Goal: Information Seeking & Learning: Learn about a topic

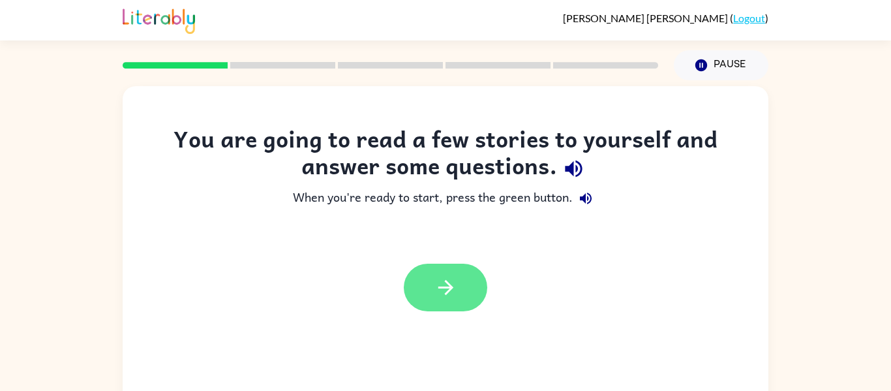
click at [453, 276] on icon "button" at bounding box center [445, 287] width 23 height 23
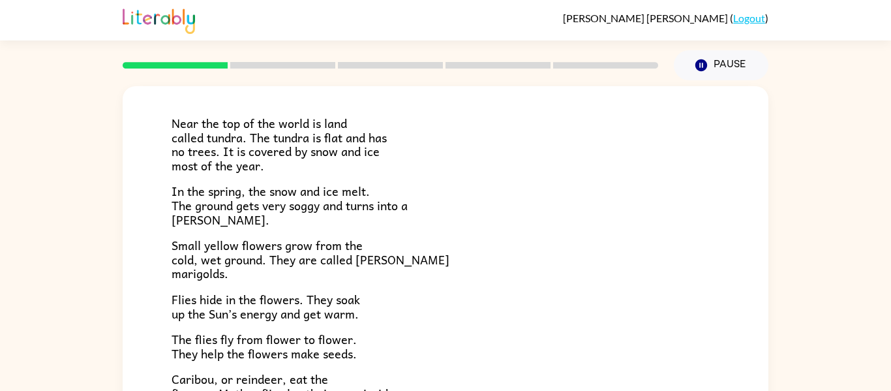
scroll to position [68, 0]
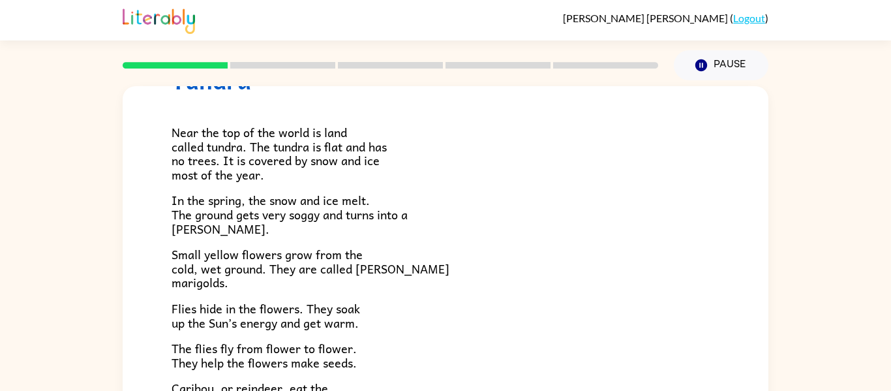
click at [642, 190] on div "Near the top of the world is land called tundra. The tundra is flat and has no …" at bounding box center [446, 313] width 548 height 438
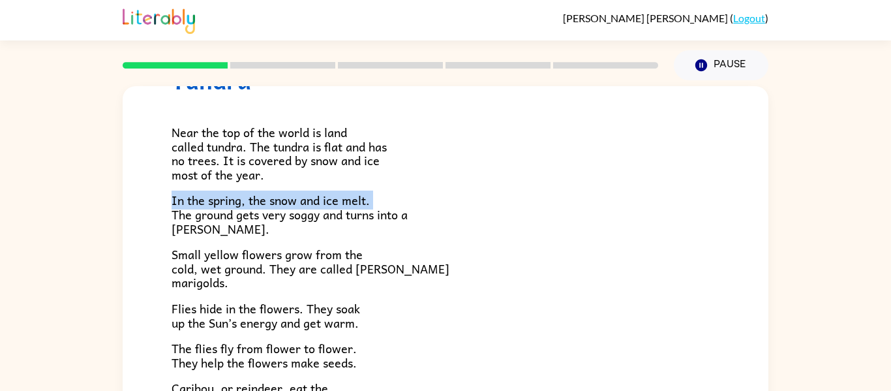
click at [642, 190] on div "Near the top of the world is land called tundra. The tundra is flat and has no …" at bounding box center [446, 313] width 548 height 438
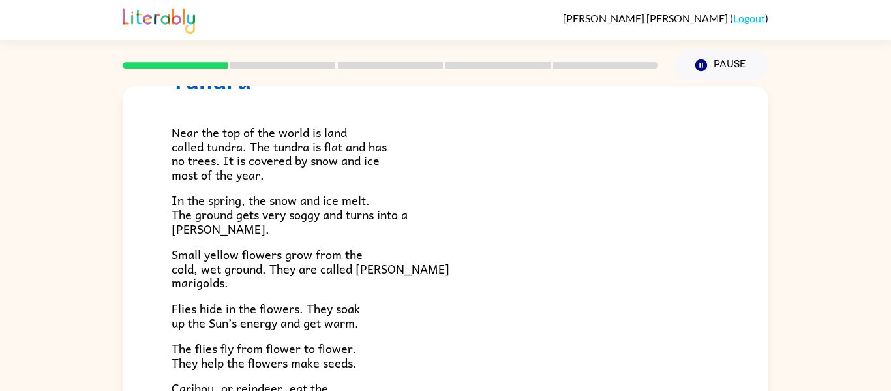
click at [642, 190] on div "Near the top of the world is land called tundra. The tundra is flat and has no …" at bounding box center [446, 313] width 548 height 438
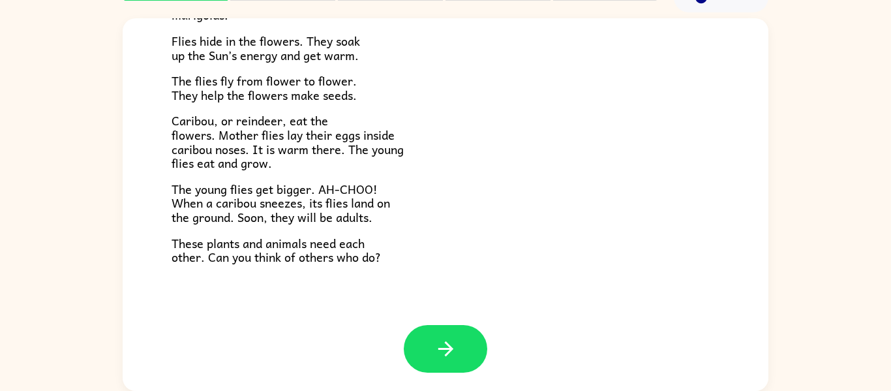
scroll to position [268, 0]
click at [493, 129] on p "Caribou, or reindeer, eat the flowers. Mother flies lay their eggs inside carib…" at bounding box center [446, 141] width 548 height 56
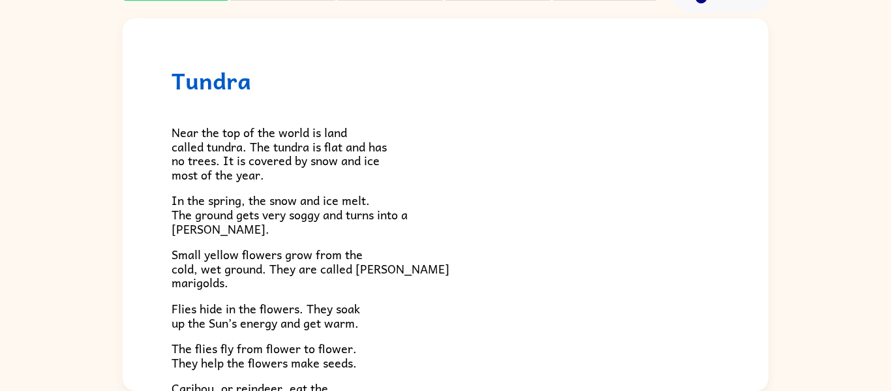
scroll to position [0, 0]
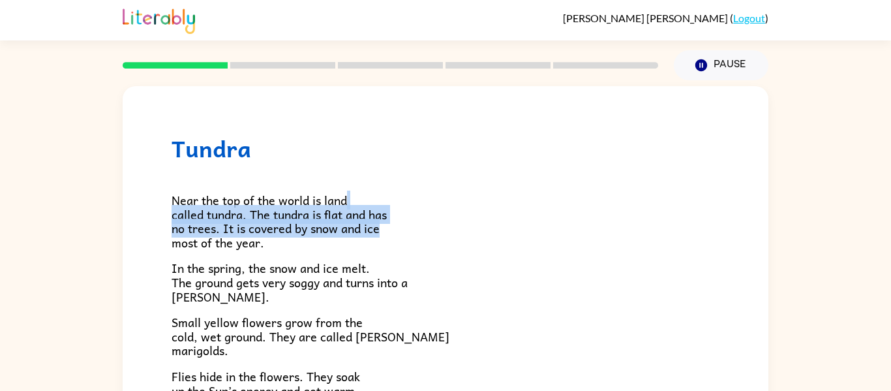
drag, startPoint x: 759, startPoint y: 175, endPoint x: 764, endPoint y: 229, distance: 54.3
click at [764, 229] on div "Tundra Near the top of the world is land called tundra. The tundra is flat and …" at bounding box center [446, 272] width 646 height 372
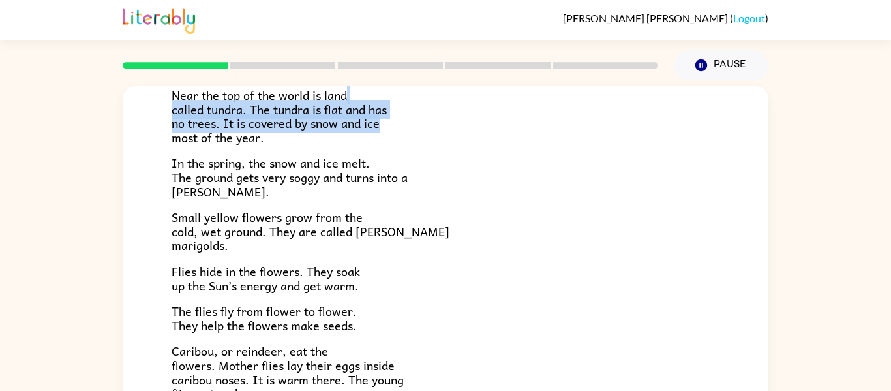
scroll to position [150, 0]
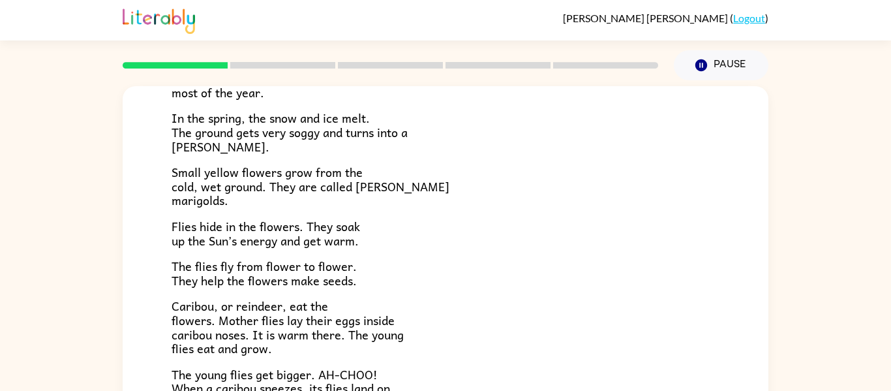
drag, startPoint x: 773, startPoint y: 195, endPoint x: 765, endPoint y: 195, distance: 7.8
click at [765, 195] on div "Tundra Near the top of the world is land called tundra. The tundra is flat and …" at bounding box center [445, 269] width 891 height 378
click at [768, 199] on div "Tundra Near the top of the world is land called tundra. The tundra is flat and …" at bounding box center [446, 222] width 646 height 573
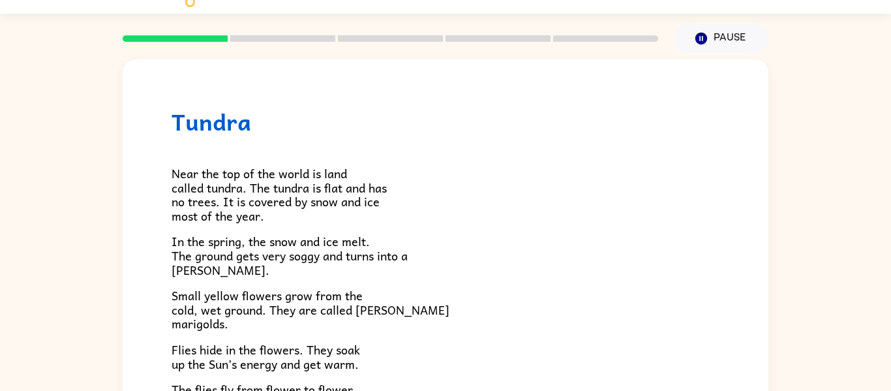
scroll to position [68, 0]
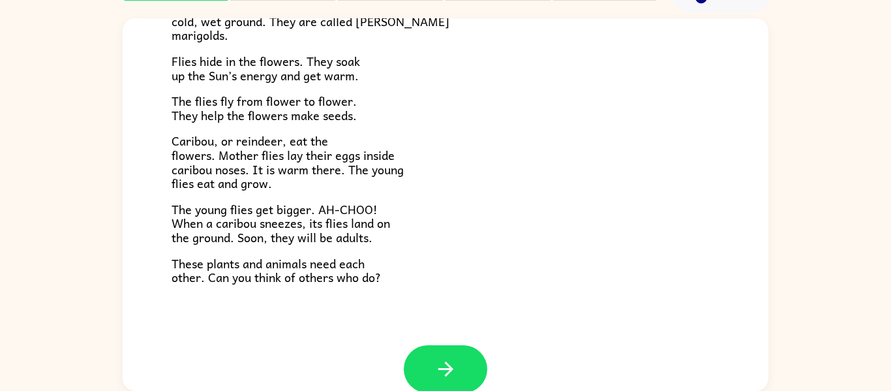
scroll to position [268, 0]
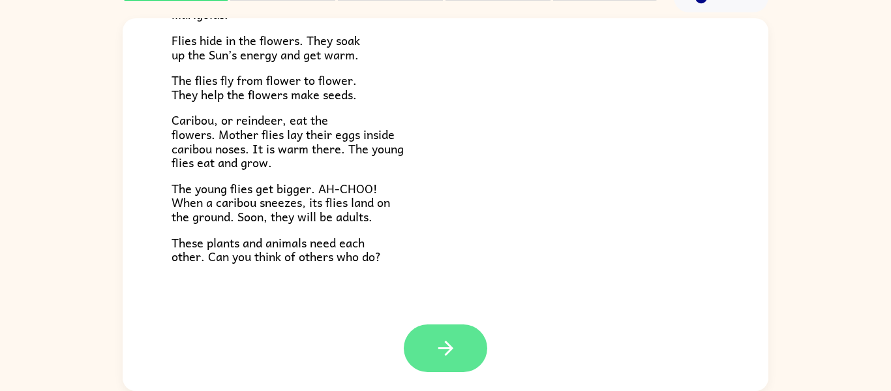
click at [451, 329] on button "button" at bounding box center [445, 348] width 83 height 48
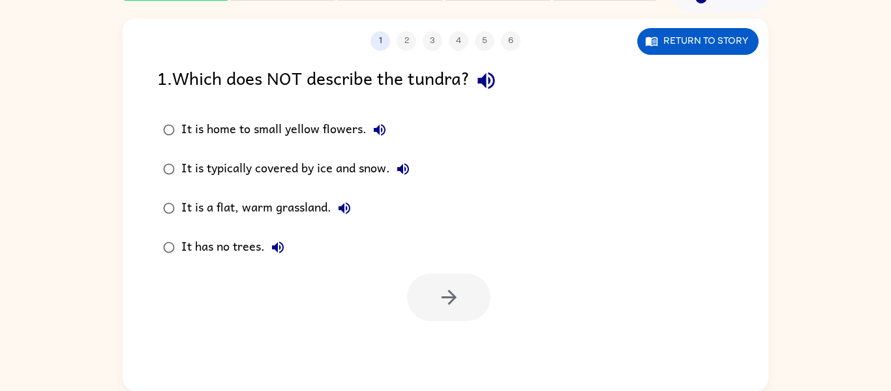
scroll to position [0, 0]
click at [417, 253] on label "It has no trees." at bounding box center [286, 247] width 273 height 39
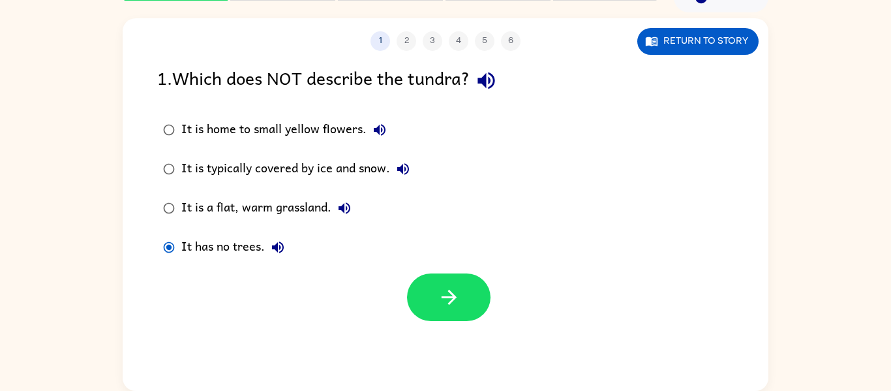
click at [436, 82] on div "1 . Which does NOT describe the tundra?" at bounding box center [445, 80] width 576 height 33
click at [483, 83] on icon "button" at bounding box center [485, 80] width 17 height 17
click at [316, 176] on div "It is typically covered by ice and snow." at bounding box center [298, 169] width 235 height 26
click at [464, 287] on button "button" at bounding box center [448, 297] width 83 height 48
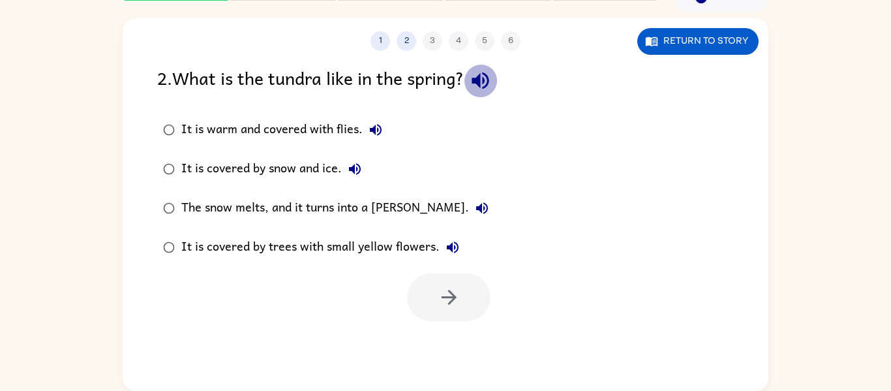
click at [479, 95] on button "button" at bounding box center [480, 80] width 33 height 33
click at [215, 127] on div "It is warm and covered with flies." at bounding box center [284, 130] width 207 height 26
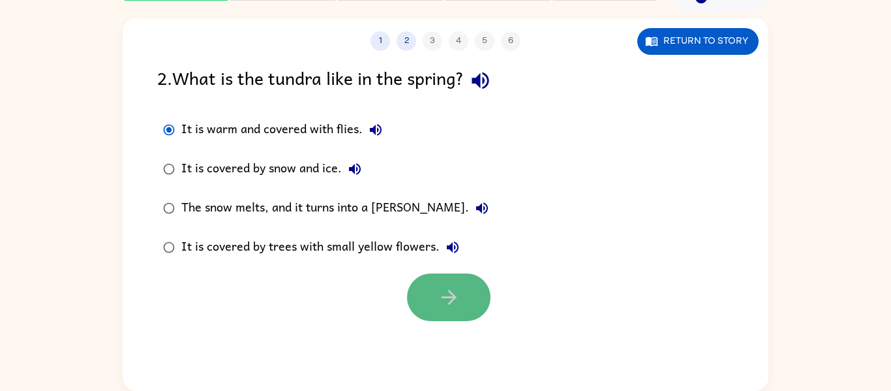
click at [426, 286] on button "button" at bounding box center [448, 297] width 83 height 48
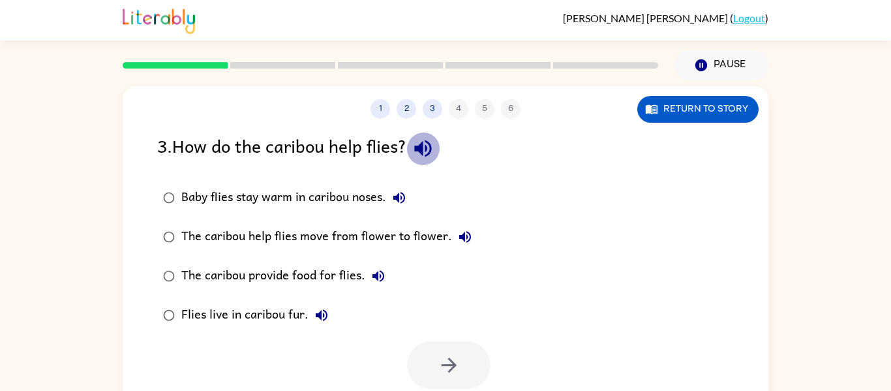
click at [431, 146] on icon "button" at bounding box center [422, 148] width 17 height 17
click at [321, 259] on label "The caribou provide food for flies." at bounding box center [317, 275] width 335 height 39
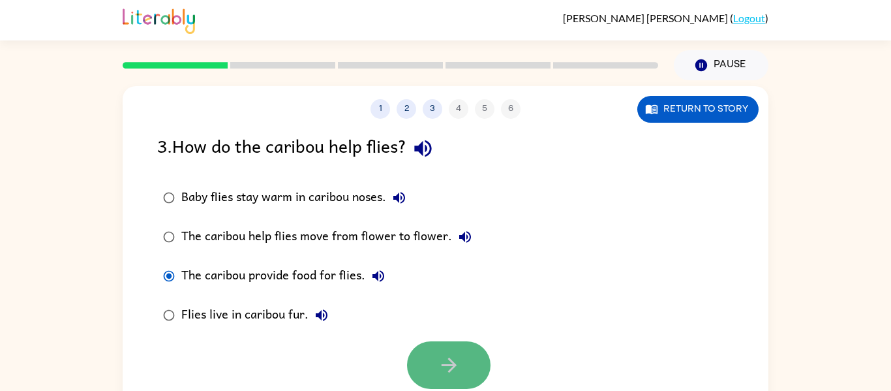
click at [477, 355] on button "button" at bounding box center [448, 365] width 83 height 48
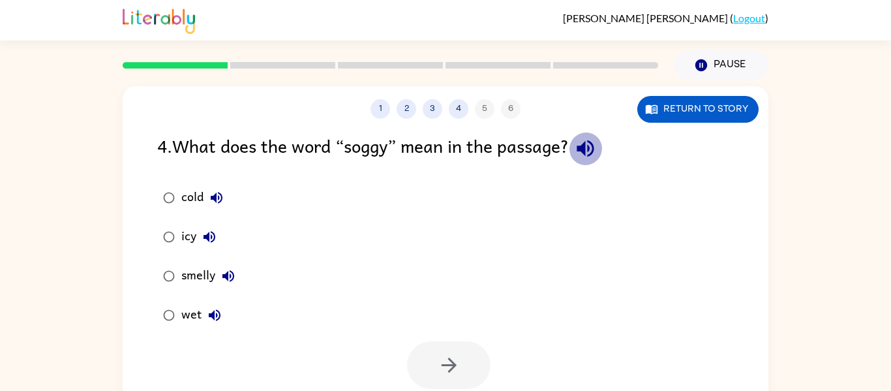
click at [586, 158] on icon "button" at bounding box center [585, 148] width 23 height 23
click at [335, 258] on div "cold icy smelly wet" at bounding box center [462, 256] width 611 height 157
click at [215, 196] on icon "button" at bounding box center [217, 198] width 12 height 12
click at [216, 234] on icon "button" at bounding box center [209, 237] width 16 height 16
click at [226, 269] on icon "button" at bounding box center [228, 276] width 16 height 16
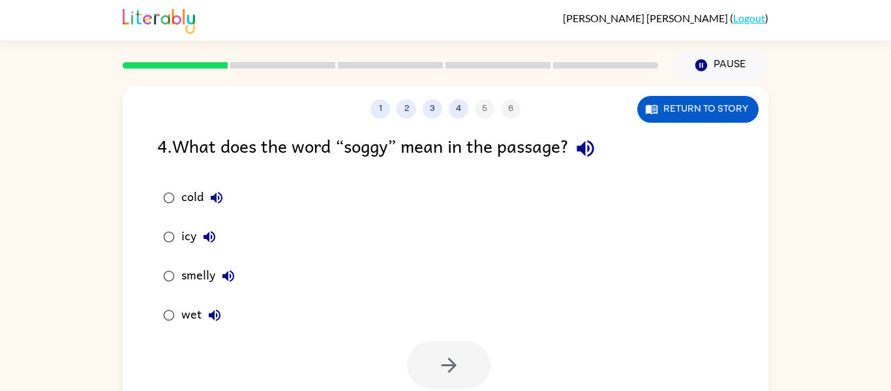
click at [216, 312] on icon "button" at bounding box center [215, 315] width 16 height 16
click at [471, 353] on button "button" at bounding box center [448, 365] width 83 height 48
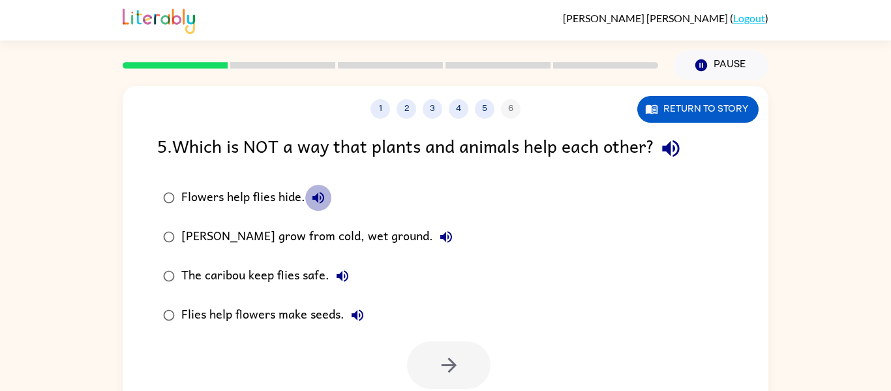
click at [323, 192] on icon "button" at bounding box center [318, 198] width 16 height 16
click at [679, 144] on icon "button" at bounding box center [670, 148] width 17 height 17
click at [445, 233] on icon "button" at bounding box center [446, 237] width 12 height 12
click at [343, 273] on icon "button" at bounding box center [343, 276] width 16 height 16
click at [357, 309] on icon "button" at bounding box center [358, 315] width 16 height 16
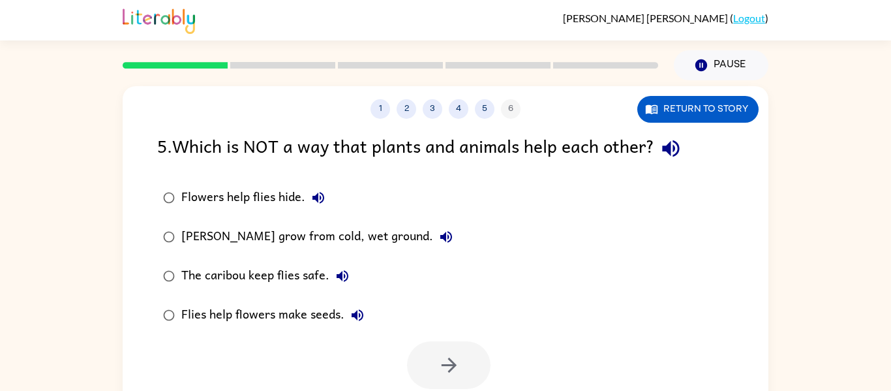
click at [196, 269] on div "The caribou keep flies safe." at bounding box center [268, 276] width 174 height 26
click at [452, 359] on icon "button" at bounding box center [449, 364] width 23 height 23
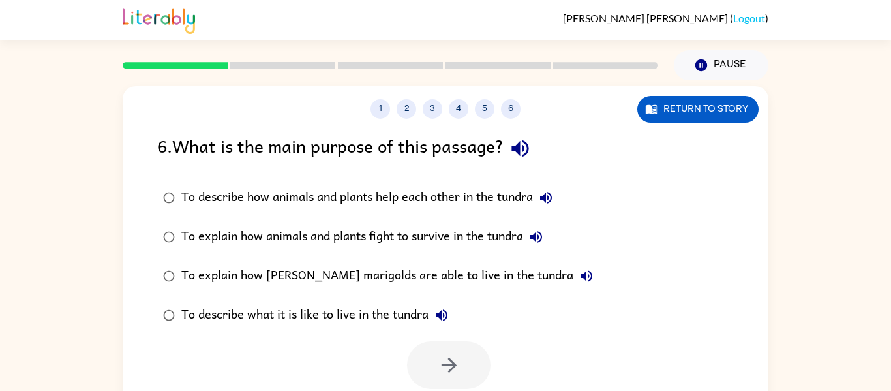
click at [517, 163] on button "button" at bounding box center [519, 148] width 33 height 33
click at [543, 190] on icon "button" at bounding box center [546, 198] width 16 height 16
click at [525, 158] on icon "button" at bounding box center [520, 148] width 23 height 23
click at [545, 188] on button "To describe how animals and plants help each other in the tundra" at bounding box center [546, 198] width 26 height 26
click at [544, 233] on icon "button" at bounding box center [536, 237] width 16 height 16
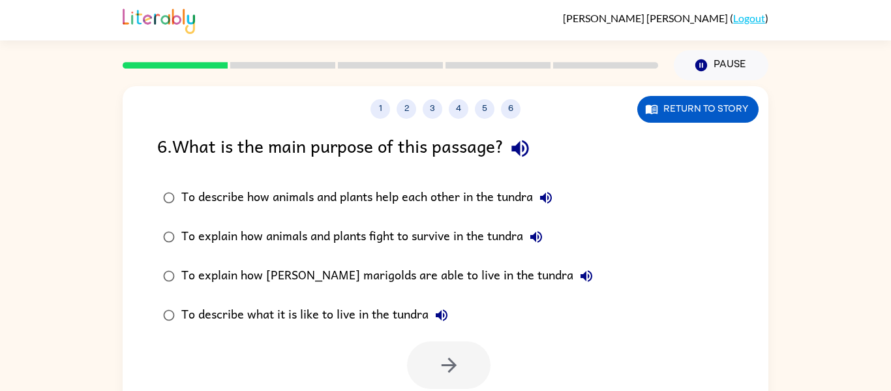
click at [544, 233] on icon "button" at bounding box center [536, 237] width 16 height 16
click at [573, 265] on button "To explain how [PERSON_NAME] marigolds are able to live in the tundra" at bounding box center [586, 276] width 26 height 26
click at [438, 322] on icon "button" at bounding box center [442, 315] width 16 height 16
click at [400, 307] on div "To describe what it is like to live in the tundra" at bounding box center [317, 315] width 273 height 26
click at [466, 277] on div "To explain how [PERSON_NAME] marigolds are able to live in the tundra" at bounding box center [390, 276] width 418 height 26
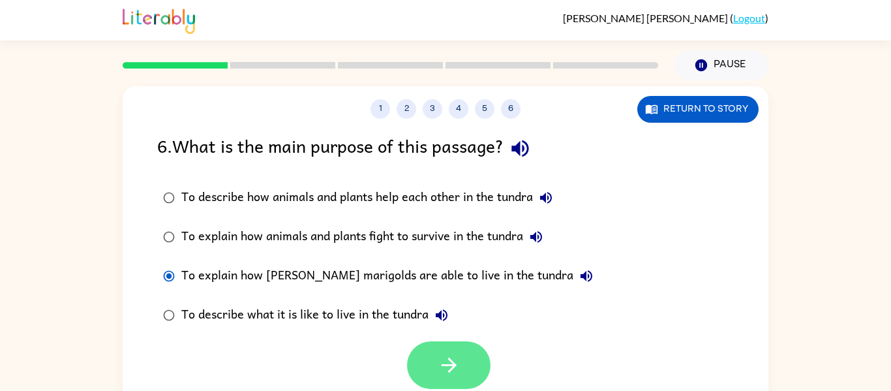
click at [456, 348] on button "button" at bounding box center [448, 365] width 83 height 48
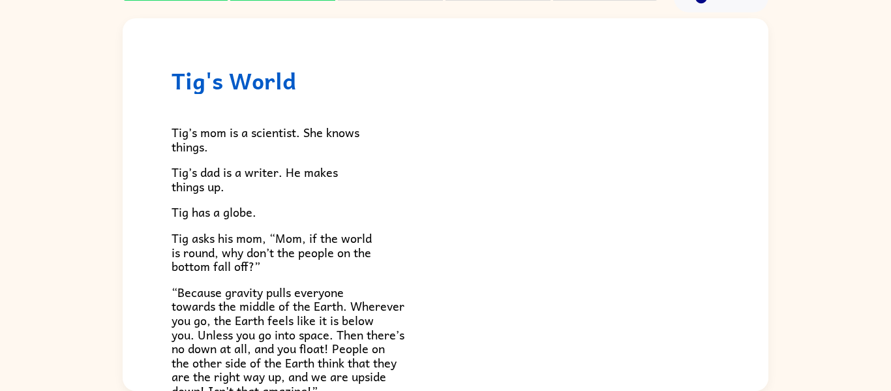
click at [457, 348] on p "“Because gravity pulls everyone towards the middle of the Earth. Wherever you g…" at bounding box center [446, 341] width 548 height 113
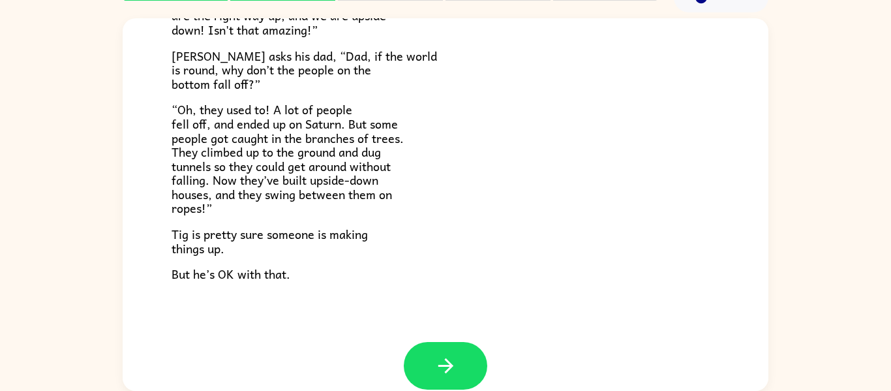
scroll to position [379, 0]
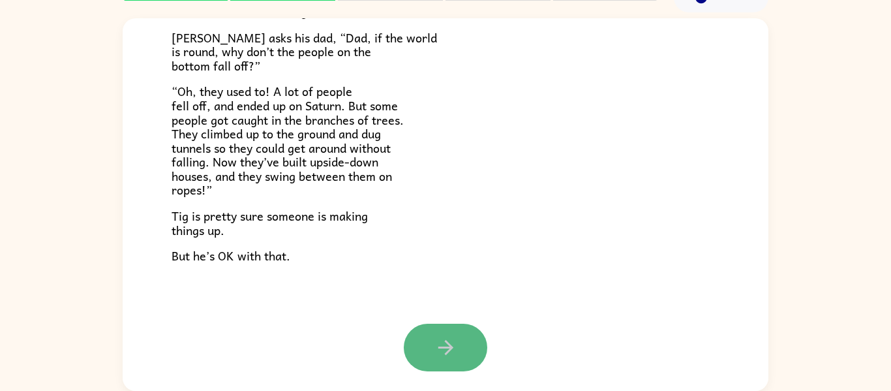
click at [456, 329] on button "button" at bounding box center [445, 347] width 83 height 48
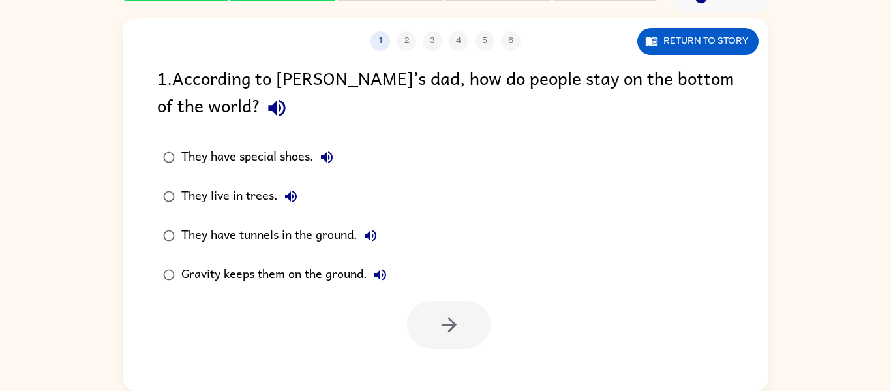
click at [268, 104] on icon "button" at bounding box center [276, 108] width 17 height 17
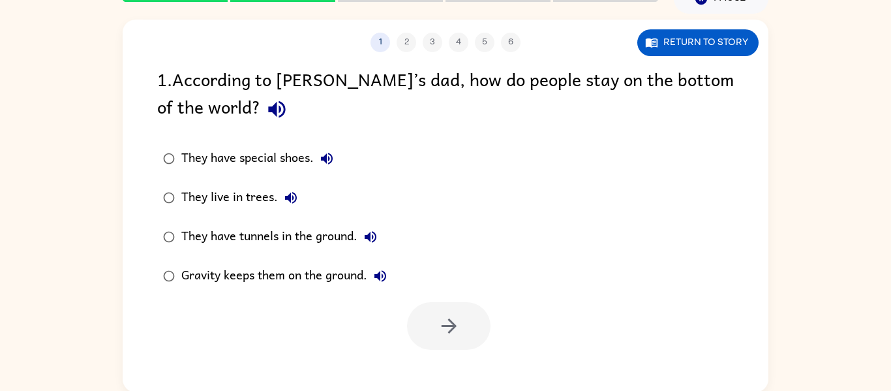
click at [330, 157] on icon "button" at bounding box center [327, 159] width 16 height 16
click at [292, 197] on icon "button" at bounding box center [291, 198] width 12 height 12
click at [364, 249] on div "They have tunnels in the ground." at bounding box center [282, 237] width 202 height 26
click at [368, 243] on icon "button" at bounding box center [371, 237] width 16 height 16
click at [377, 276] on icon "button" at bounding box center [380, 276] width 12 height 12
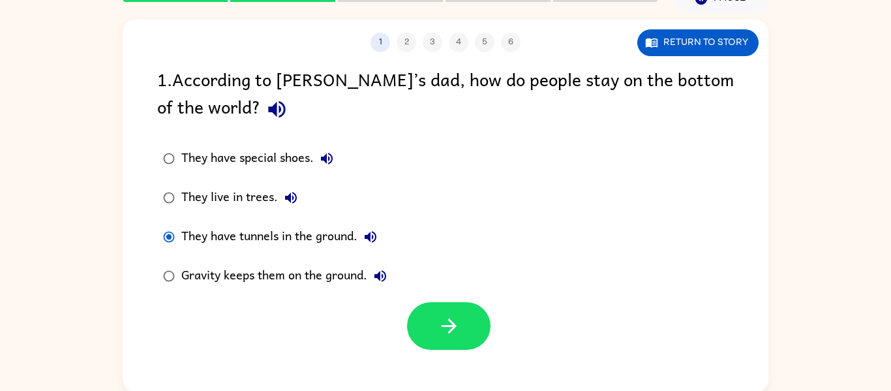
click at [351, 269] on div "Gravity keeps them on the ground." at bounding box center [287, 276] width 212 height 26
click at [467, 310] on button "button" at bounding box center [448, 326] width 83 height 48
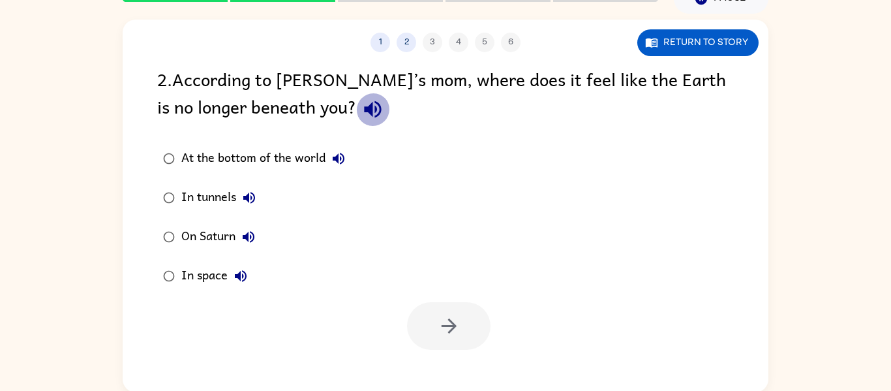
click at [356, 124] on button "button" at bounding box center [372, 109] width 33 height 33
click at [335, 164] on icon "button" at bounding box center [339, 159] width 16 height 16
click at [251, 191] on icon "button" at bounding box center [249, 198] width 16 height 16
click at [250, 231] on icon "button" at bounding box center [249, 237] width 16 height 16
click at [239, 278] on icon "button" at bounding box center [241, 276] width 12 height 12
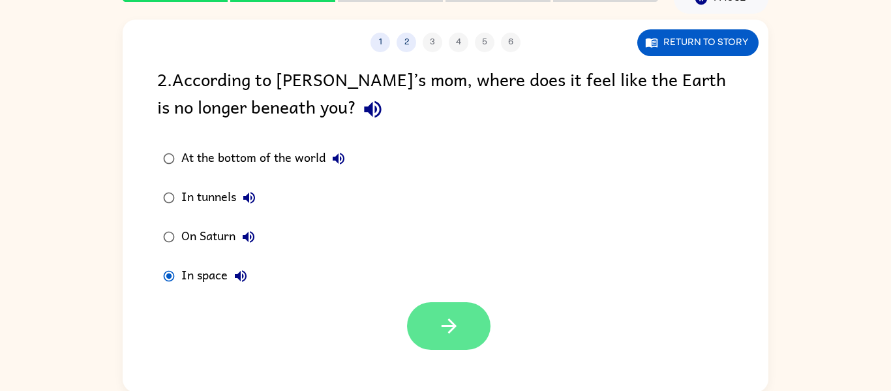
click at [426, 330] on button "button" at bounding box center [448, 326] width 83 height 48
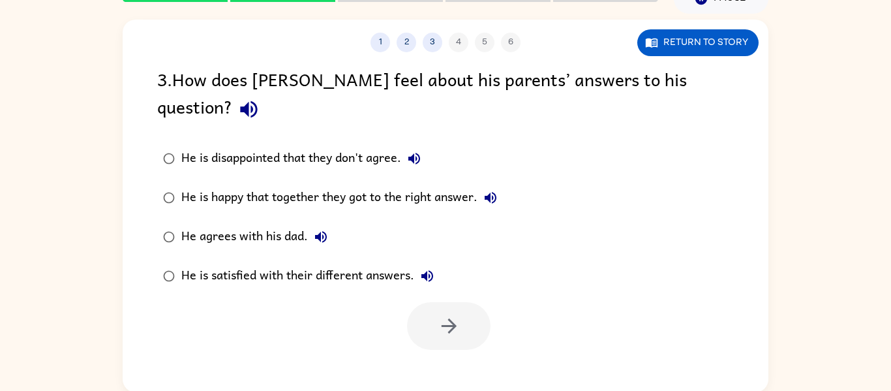
click at [409, 151] on icon "button" at bounding box center [414, 159] width 16 height 16
click at [257, 101] on icon "button" at bounding box center [248, 109] width 17 height 17
click at [497, 190] on icon "button" at bounding box center [491, 198] width 16 height 16
click at [326, 231] on icon "button" at bounding box center [321, 237] width 12 height 12
click at [426, 270] on icon "button" at bounding box center [427, 276] width 12 height 12
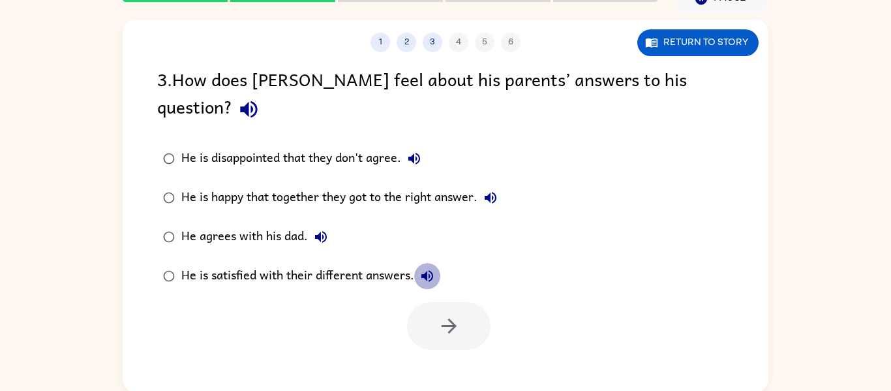
click at [430, 268] on icon "button" at bounding box center [427, 276] width 16 height 16
click at [323, 263] on div "He is satisfied with their different answers." at bounding box center [310, 276] width 259 height 26
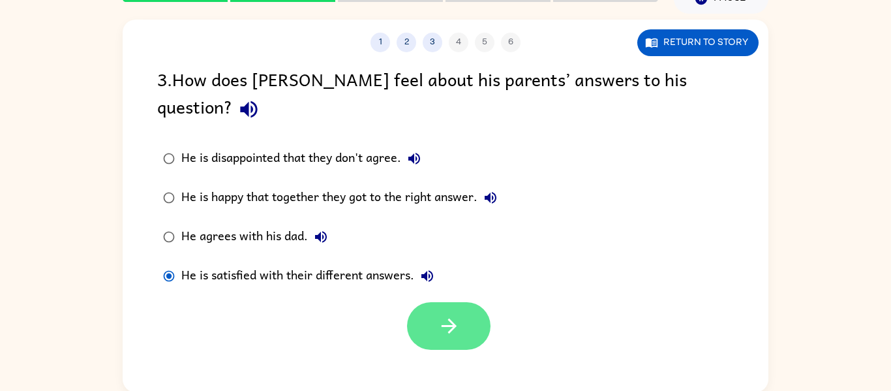
click at [414, 303] on button "button" at bounding box center [448, 326] width 83 height 48
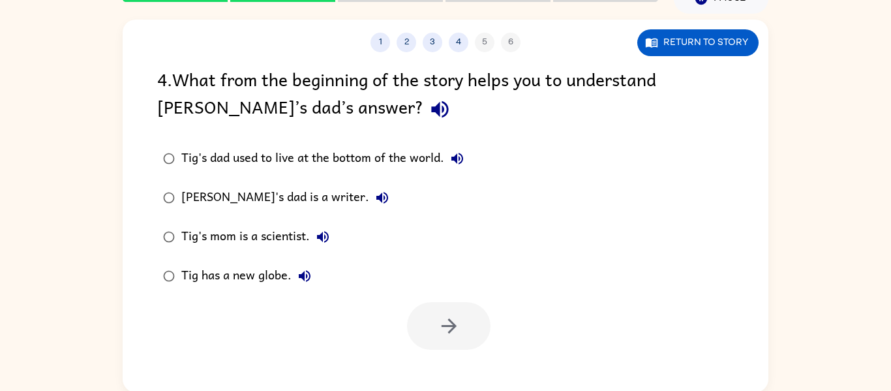
click at [428, 108] on icon "button" at bounding box center [439, 109] width 23 height 23
click at [464, 157] on icon "button" at bounding box center [457, 159] width 16 height 16
click at [376, 199] on icon "button" at bounding box center [382, 198] width 12 height 12
click at [323, 235] on icon "button" at bounding box center [323, 237] width 16 height 16
click at [301, 270] on icon "button" at bounding box center [305, 276] width 16 height 16
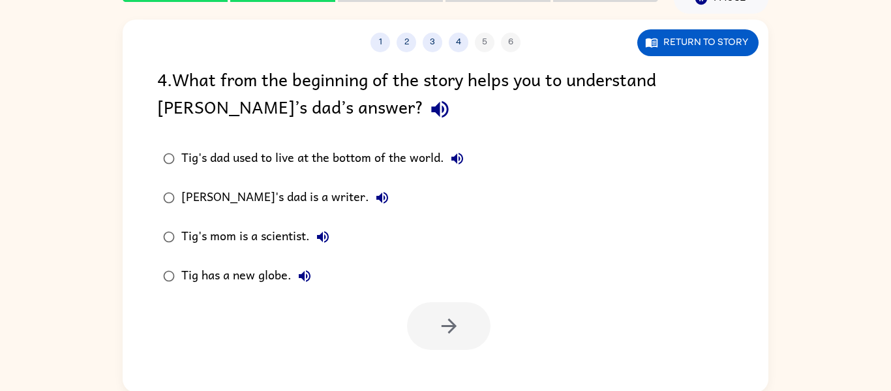
click at [270, 236] on div "Tig's mom is a scientist." at bounding box center [258, 237] width 155 height 26
click at [288, 211] on label "[PERSON_NAME]'s dad is a writer." at bounding box center [313, 197] width 327 height 39
click at [428, 331] on button "button" at bounding box center [448, 326] width 83 height 48
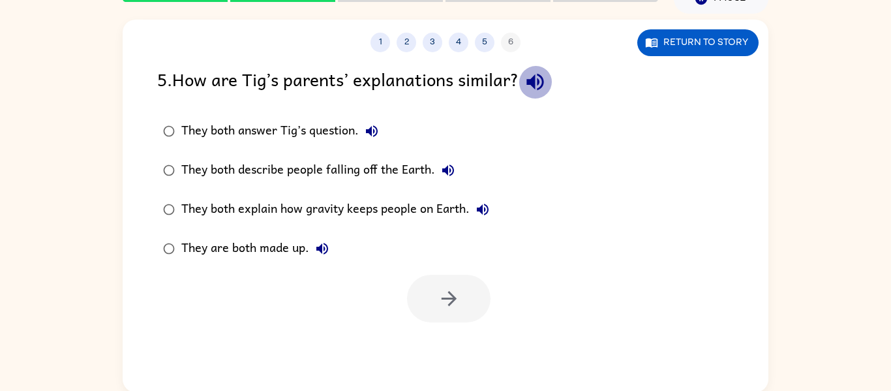
click at [528, 79] on button "button" at bounding box center [534, 81] width 33 height 33
click at [378, 127] on icon "button" at bounding box center [372, 131] width 16 height 16
click at [451, 162] on button "They both describe people falling off the Earth." at bounding box center [448, 170] width 26 height 26
click at [485, 205] on icon "button" at bounding box center [483, 209] width 12 height 12
click at [330, 255] on button "They are both made up." at bounding box center [322, 248] width 26 height 26
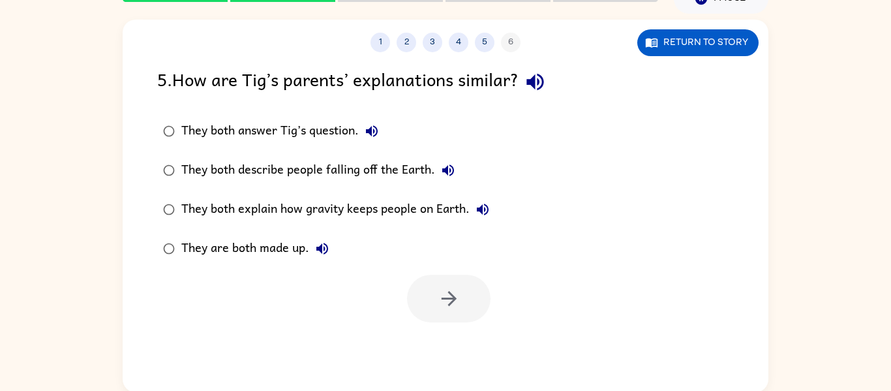
click at [380, 222] on div "They both explain how gravity keeps people on Earth." at bounding box center [338, 209] width 314 height 26
click at [454, 306] on icon "button" at bounding box center [449, 298] width 23 height 23
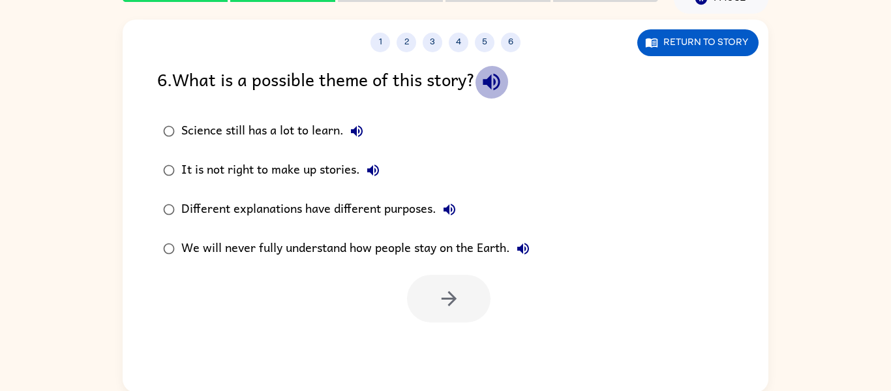
click at [498, 75] on icon "button" at bounding box center [491, 81] width 23 height 23
click at [362, 125] on icon "button" at bounding box center [357, 131] width 16 height 16
click at [376, 168] on icon "button" at bounding box center [373, 170] width 16 height 16
click at [453, 208] on icon "button" at bounding box center [449, 209] width 16 height 16
click at [531, 254] on icon "button" at bounding box center [523, 249] width 16 height 16
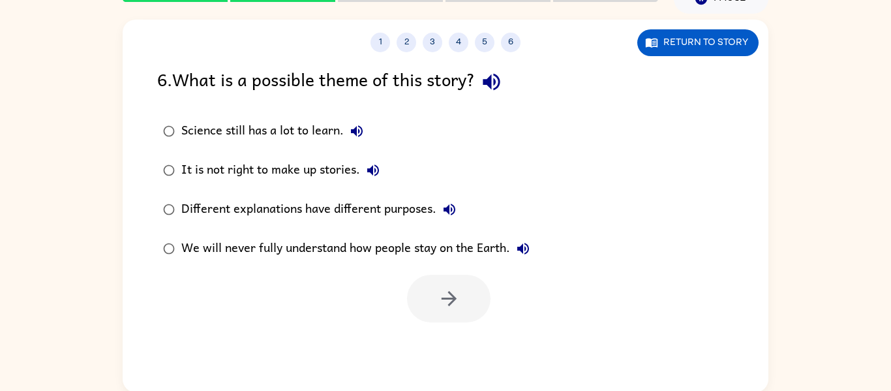
click at [353, 195] on label "Different explanations have different purposes." at bounding box center [346, 209] width 393 height 39
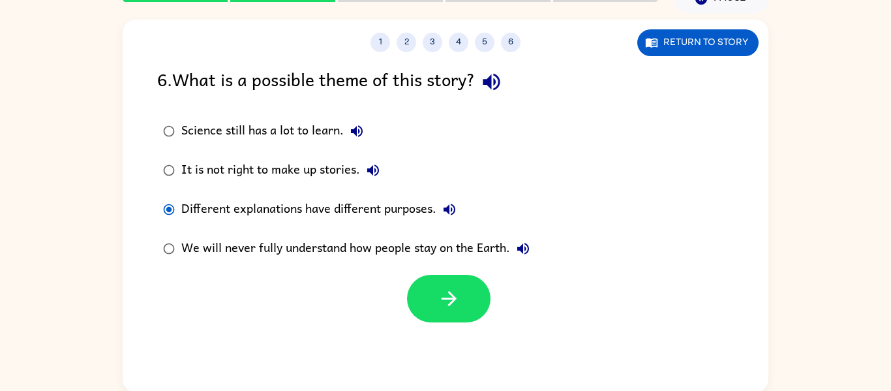
click at [460, 204] on button "Different explanations have different purposes." at bounding box center [449, 209] width 26 height 26
click at [473, 316] on button "button" at bounding box center [448, 299] width 83 height 48
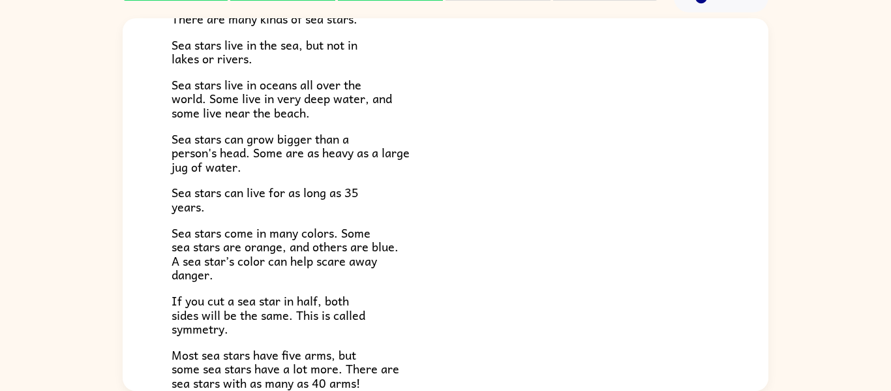
scroll to position [0, 0]
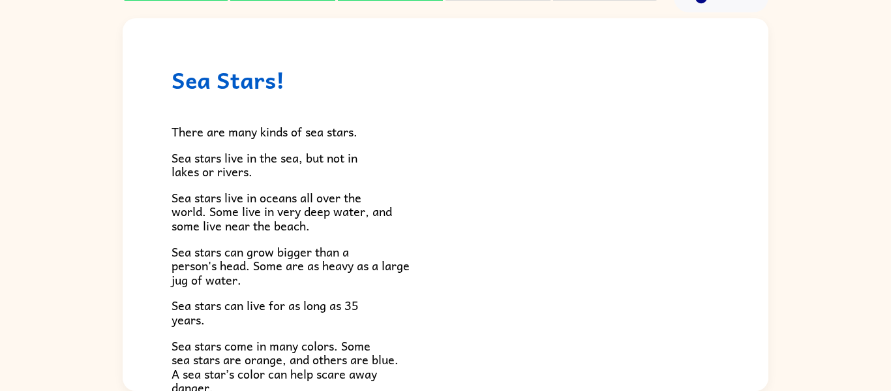
click at [521, 266] on p "Sea stars can grow bigger than a person's head. Some are as heavy as a large ju…" at bounding box center [446, 266] width 548 height 42
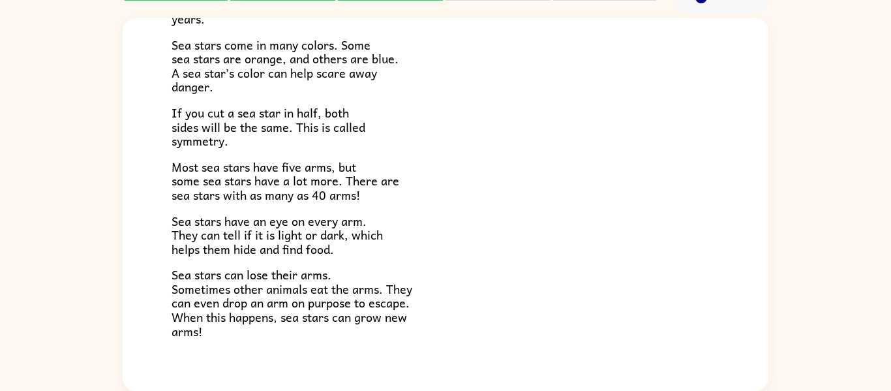
scroll to position [376, 0]
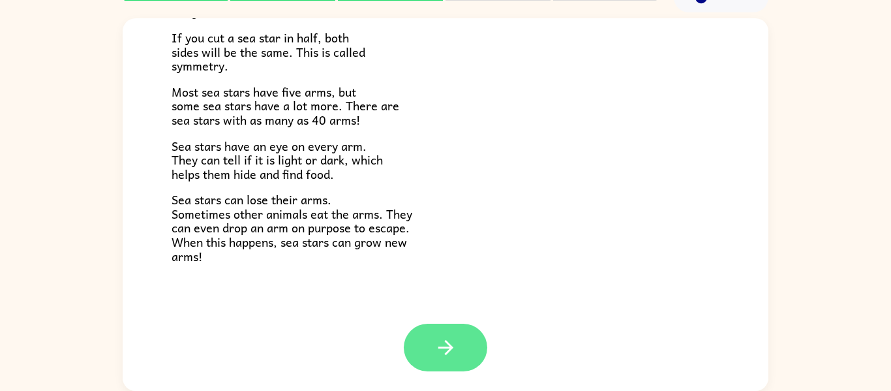
click at [433, 370] on button "button" at bounding box center [445, 347] width 83 height 48
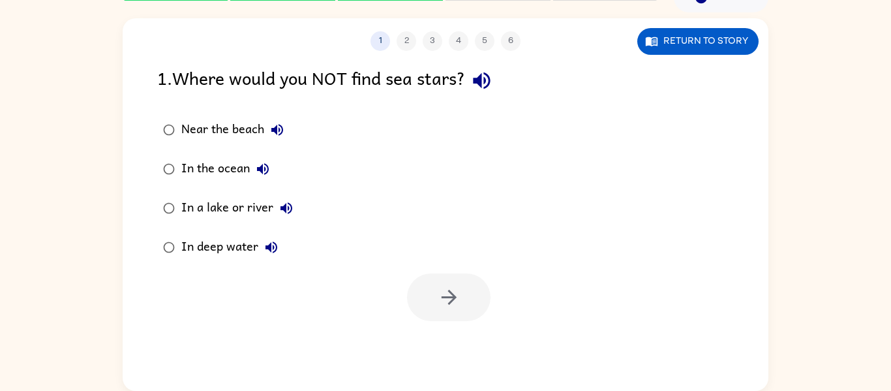
click at [490, 98] on div "1 . Where would you NOT find sea stars? Near the beach In the ocean In a lake o…" at bounding box center [446, 192] width 646 height 257
click at [486, 88] on icon "button" at bounding box center [481, 80] width 23 height 23
click at [273, 132] on icon "button" at bounding box center [277, 130] width 16 height 16
click at [269, 164] on icon "button" at bounding box center [263, 169] width 16 height 16
click at [290, 214] on icon "button" at bounding box center [286, 208] width 16 height 16
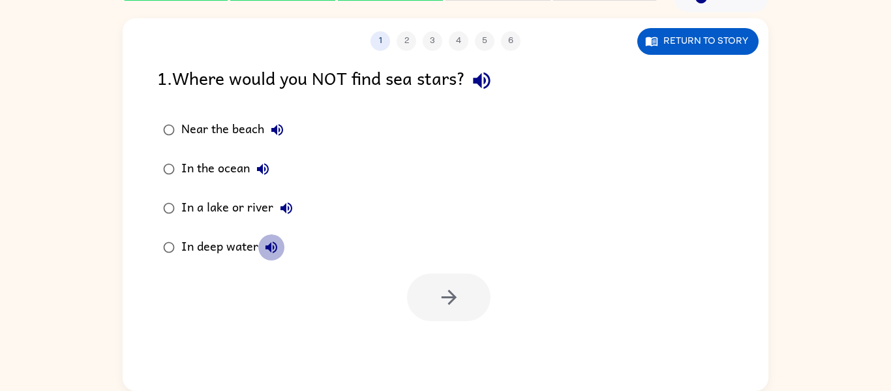
click at [271, 246] on icon "button" at bounding box center [271, 247] width 12 height 12
click at [223, 213] on div "In a lake or river" at bounding box center [240, 208] width 118 height 26
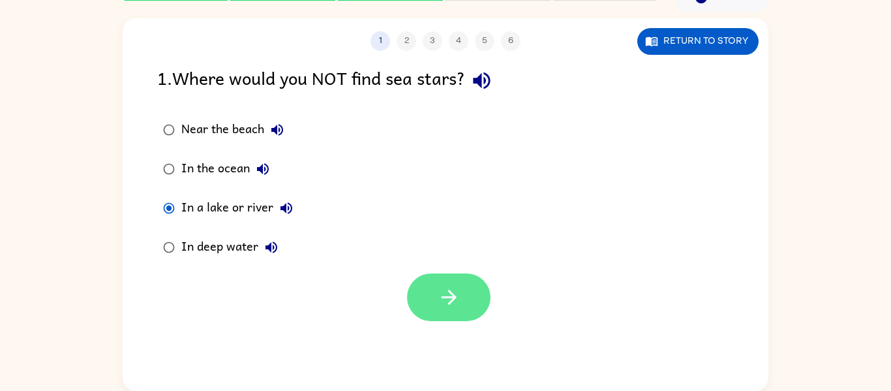
click at [414, 284] on button "button" at bounding box center [448, 297] width 83 height 48
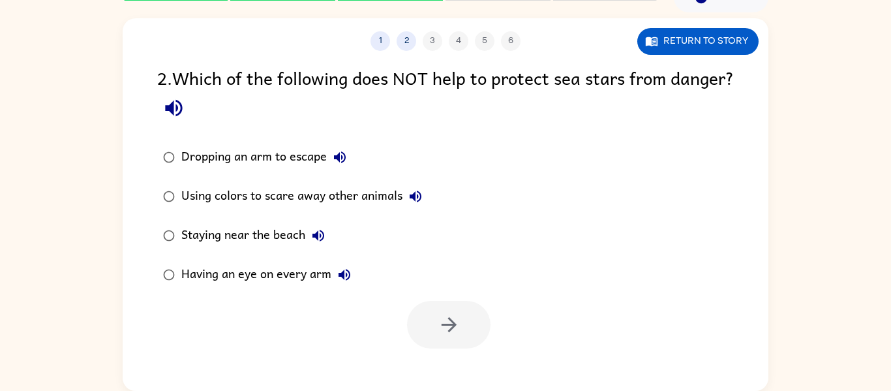
click at [185, 107] on icon "button" at bounding box center [173, 108] width 23 height 23
click at [340, 149] on icon "button" at bounding box center [340, 157] width 16 height 16
click at [417, 201] on icon "button" at bounding box center [416, 196] width 12 height 12
click at [315, 234] on icon "button" at bounding box center [318, 236] width 12 height 12
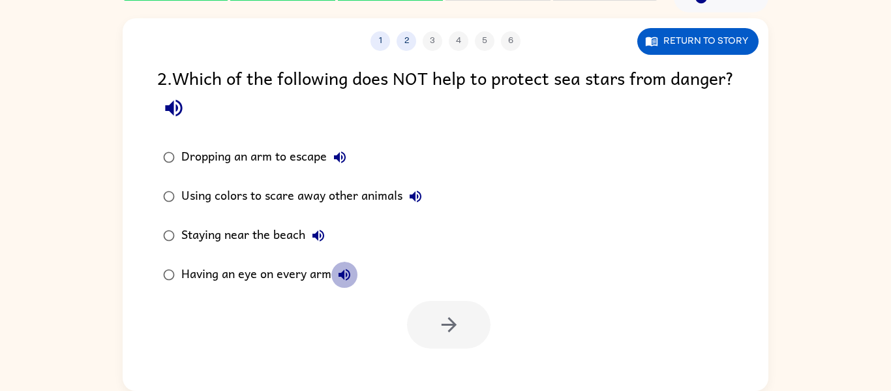
click at [342, 268] on icon "button" at bounding box center [344, 275] width 16 height 16
click at [293, 266] on div "Having an eye on every arm" at bounding box center [269, 274] width 176 height 26
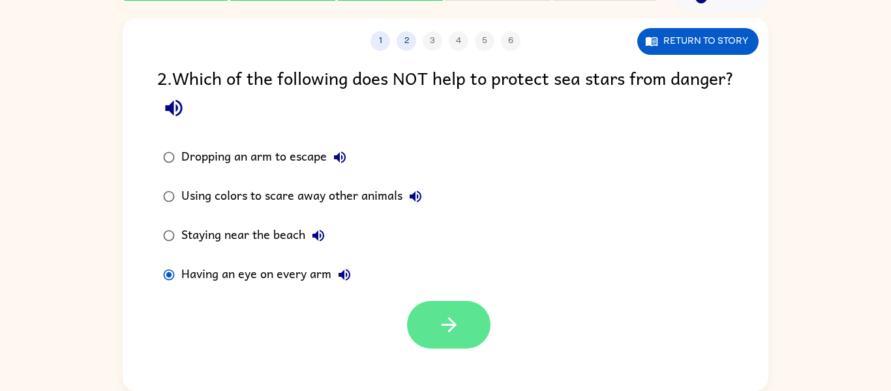
click at [419, 328] on button "button" at bounding box center [448, 325] width 83 height 48
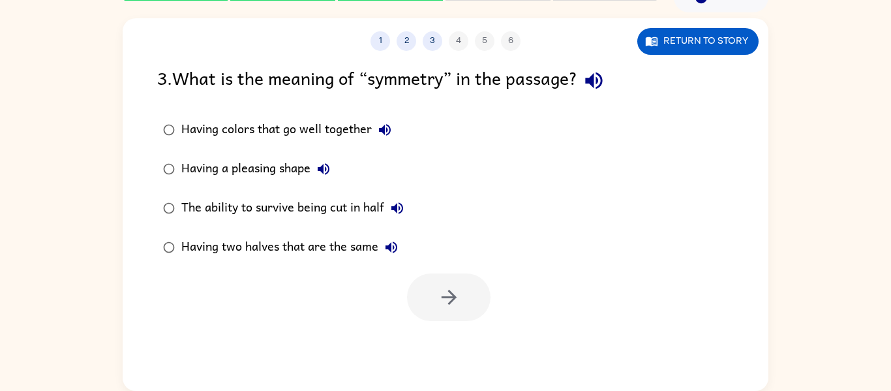
click at [602, 78] on icon "button" at bounding box center [593, 80] width 17 height 17
click at [385, 122] on icon "button" at bounding box center [385, 130] width 16 height 16
click at [323, 167] on icon "button" at bounding box center [324, 169] width 12 height 12
click at [410, 214] on div "The ability to survive being cut in half" at bounding box center [295, 208] width 229 height 26
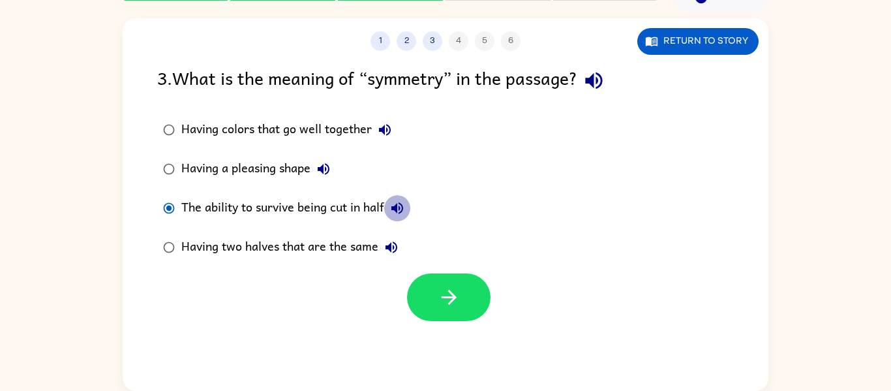
click at [399, 216] on button "The ability to survive being cut in half" at bounding box center [397, 208] width 26 height 26
click at [391, 252] on icon "button" at bounding box center [391, 247] width 16 height 16
click at [321, 243] on div "Having two halves that are the same" at bounding box center [292, 247] width 223 height 26
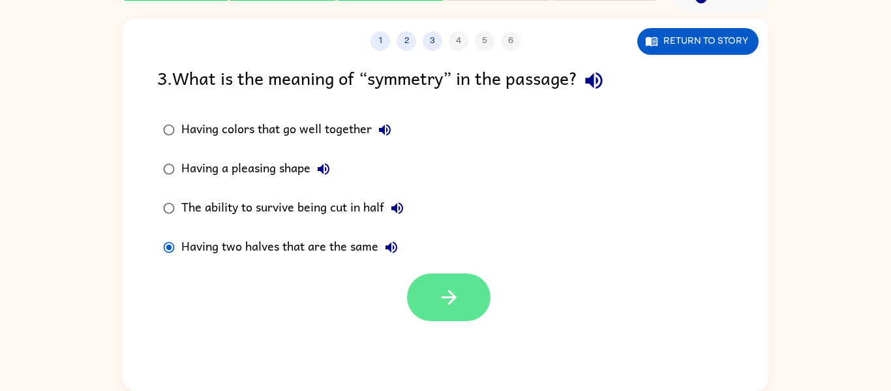
click at [411, 308] on button "button" at bounding box center [448, 297] width 83 height 48
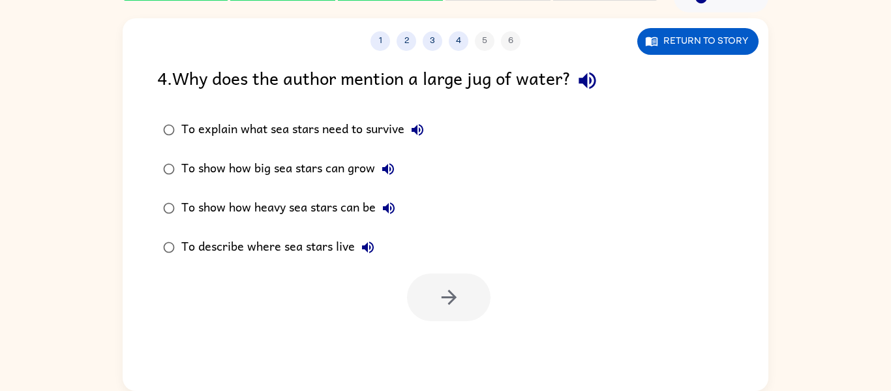
click at [595, 83] on icon "button" at bounding box center [586, 80] width 17 height 17
click at [418, 128] on icon "button" at bounding box center [417, 130] width 12 height 12
click at [391, 162] on icon "button" at bounding box center [388, 169] width 16 height 16
click at [365, 260] on button "To describe where sea stars live" at bounding box center [368, 247] width 26 height 26
click at [396, 119] on div "To explain what sea stars need to survive" at bounding box center [305, 130] width 249 height 26
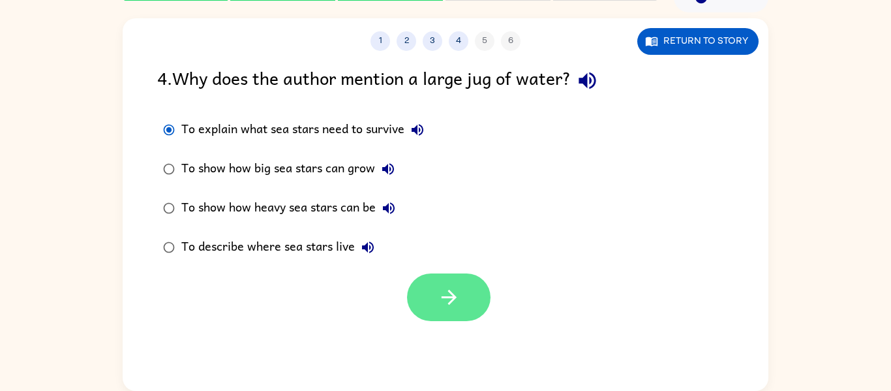
click at [436, 285] on button "button" at bounding box center [448, 297] width 83 height 48
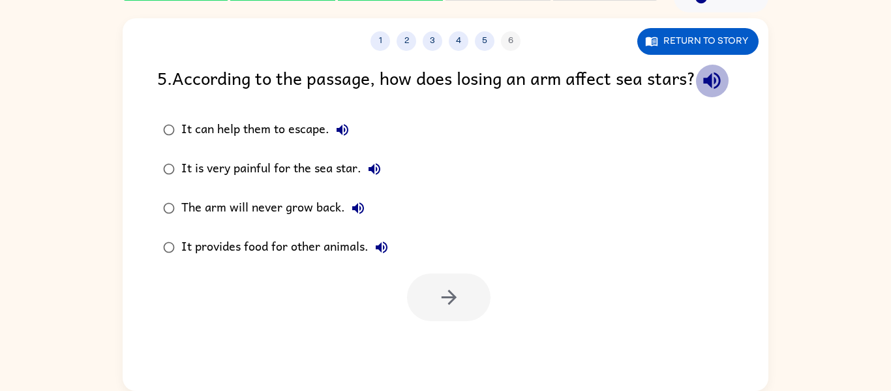
click at [703, 89] on icon "button" at bounding box center [711, 80] width 17 height 17
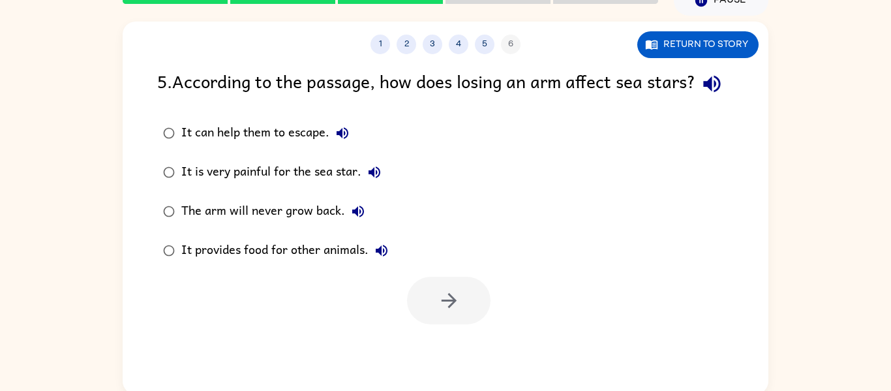
scroll to position [68, 0]
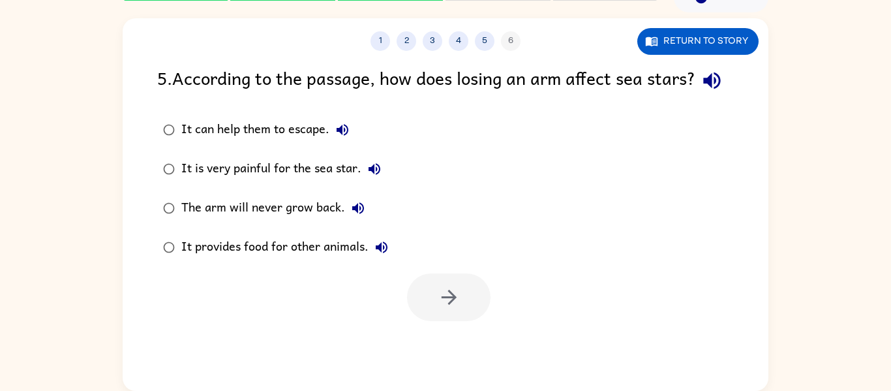
click at [342, 177] on label "It is very painful for the sea star." at bounding box center [275, 168] width 251 height 39
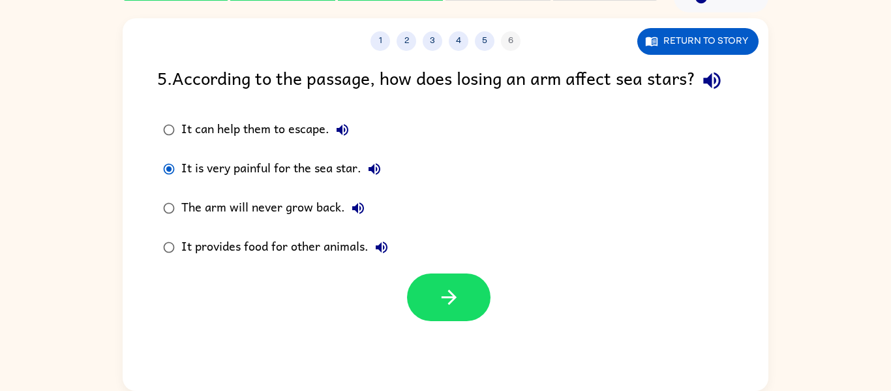
click at [342, 136] on icon "button" at bounding box center [342, 130] width 12 height 12
click at [378, 177] on icon "button" at bounding box center [374, 169] width 16 height 16
click at [357, 216] on icon "button" at bounding box center [358, 208] width 16 height 16
click at [384, 255] on icon "button" at bounding box center [382, 247] width 16 height 16
click at [295, 143] on div "It can help them to escape." at bounding box center [268, 130] width 174 height 26
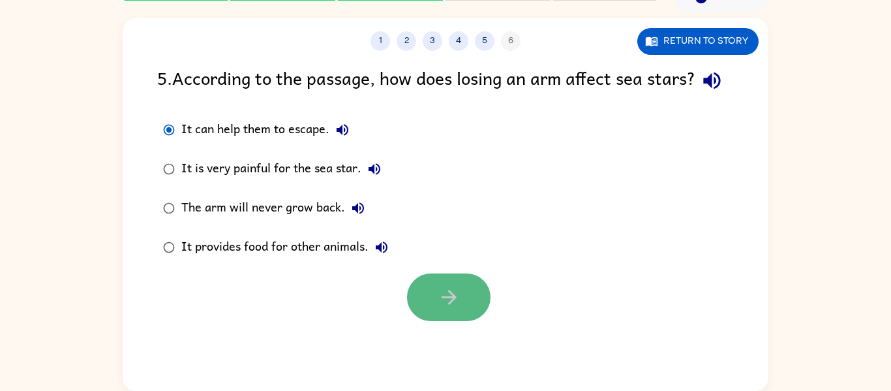
click at [429, 302] on button "button" at bounding box center [448, 297] width 83 height 48
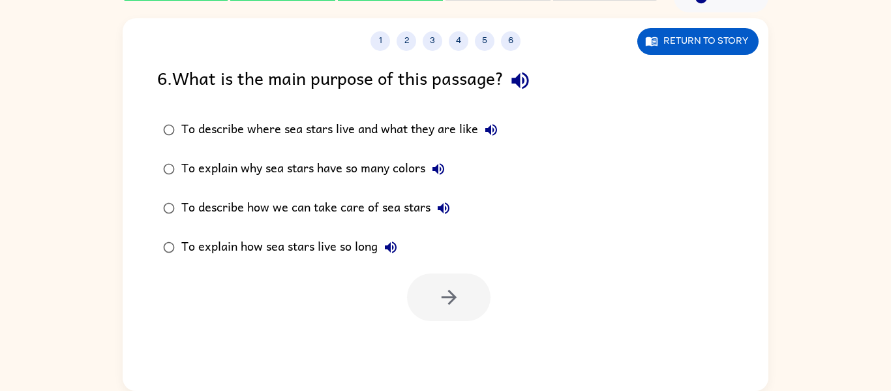
click at [522, 100] on div "6 . What is the main purpose of this passage? To describe where sea stars live …" at bounding box center [446, 192] width 646 height 257
click at [526, 82] on icon "button" at bounding box center [520, 80] width 23 height 23
click at [490, 121] on button "To describe where sea stars live and what they are like" at bounding box center [491, 130] width 26 height 26
click at [440, 167] on icon "button" at bounding box center [438, 169] width 16 height 16
click at [436, 213] on icon "button" at bounding box center [444, 208] width 16 height 16
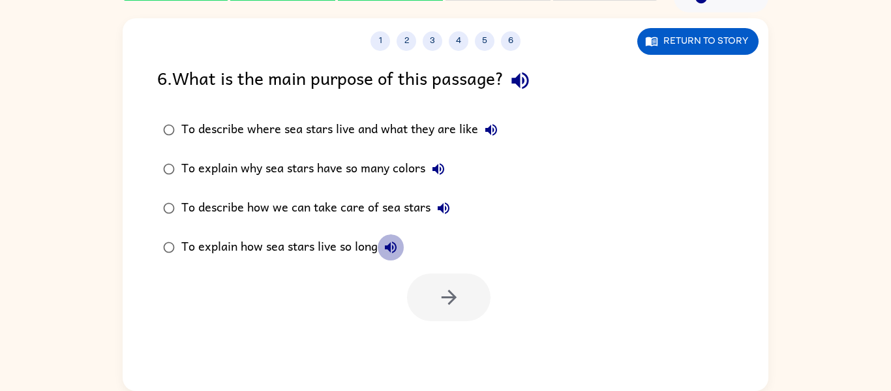
click at [391, 245] on icon "button" at bounding box center [391, 247] width 12 height 12
click at [494, 134] on icon "button" at bounding box center [491, 130] width 12 height 12
click at [502, 148] on label "To describe where sea stars live and what they are like" at bounding box center [330, 129] width 361 height 39
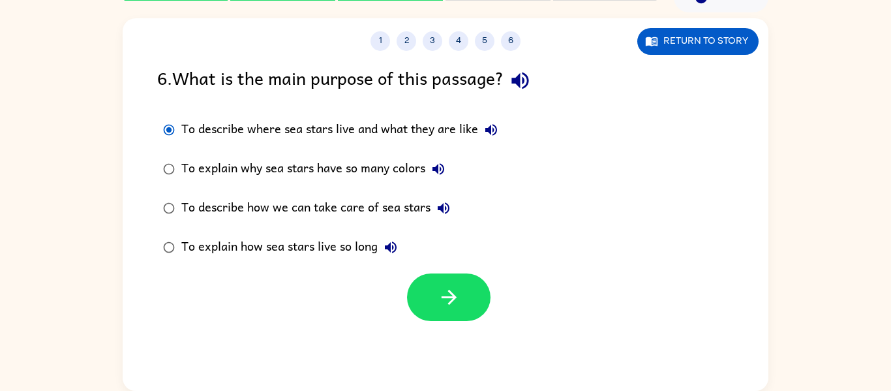
click at [494, 138] on button "To describe where sea stars live and what they are like" at bounding box center [491, 130] width 26 height 26
click at [465, 277] on button "button" at bounding box center [448, 297] width 83 height 48
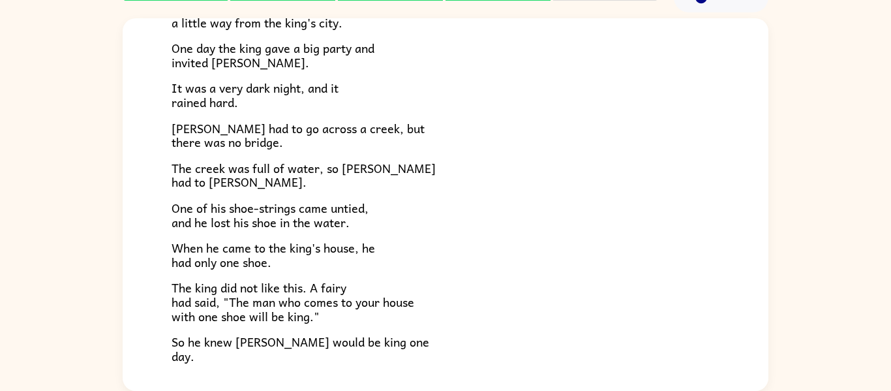
scroll to position [224, 0]
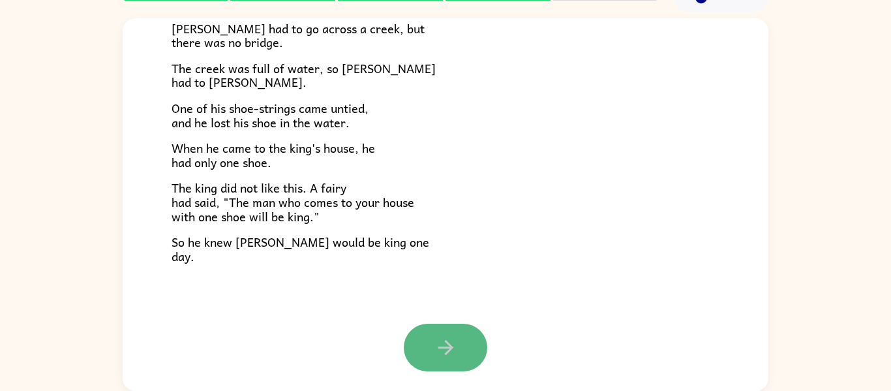
click at [453, 342] on icon "button" at bounding box center [445, 347] width 23 height 23
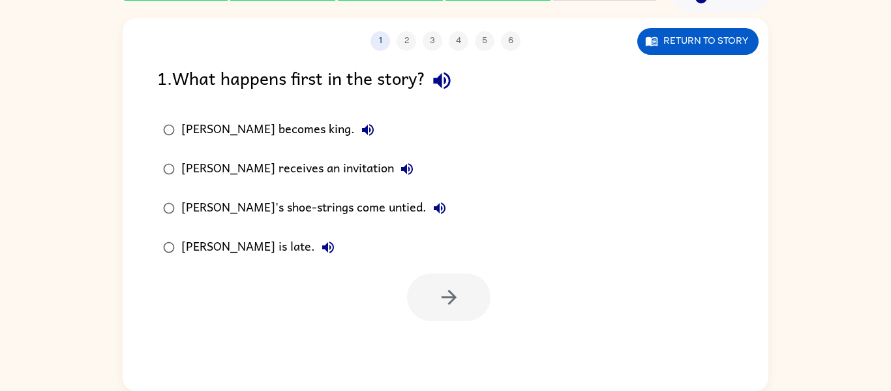
click at [445, 76] on icon "button" at bounding box center [441, 80] width 17 height 17
click at [360, 127] on icon "button" at bounding box center [368, 130] width 16 height 16
click at [401, 169] on icon "button" at bounding box center [407, 169] width 12 height 12
click at [368, 226] on label "[PERSON_NAME]'s shoe-strings come untied." at bounding box center [304, 207] width 309 height 39
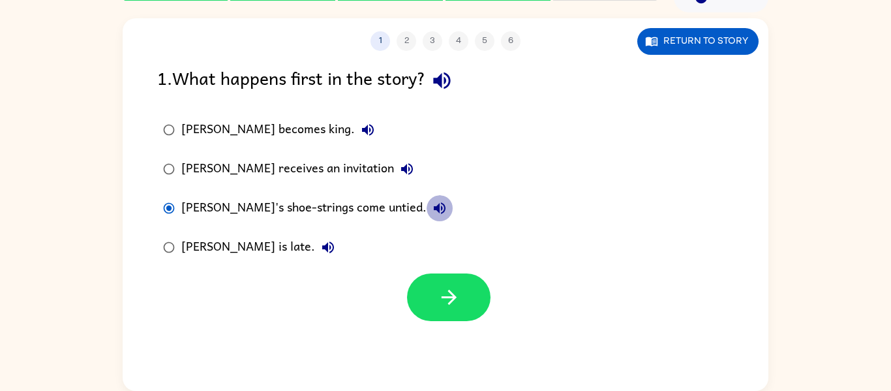
click at [426, 199] on button "[PERSON_NAME]'s shoe-strings come untied." at bounding box center [439, 208] width 26 height 26
click at [255, 228] on label "[PERSON_NAME] is late." at bounding box center [304, 247] width 309 height 39
click at [315, 238] on button "[PERSON_NAME] is late." at bounding box center [328, 247] width 26 height 26
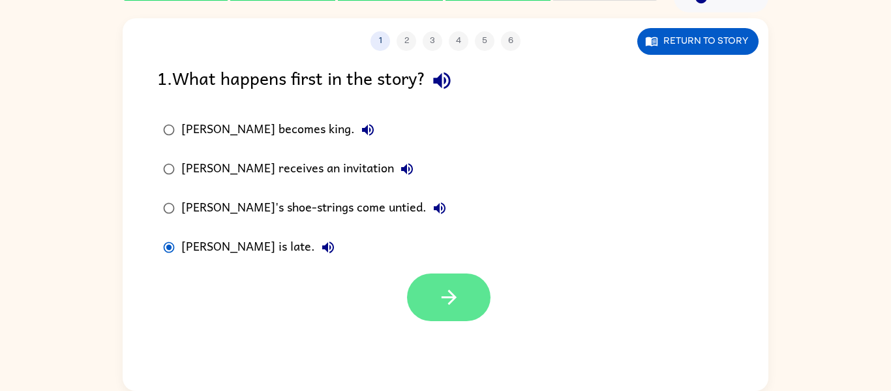
click at [479, 306] on button "button" at bounding box center [448, 297] width 83 height 48
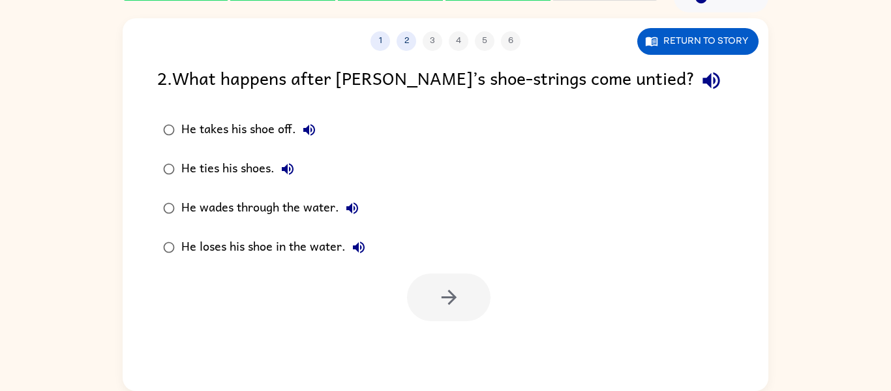
click at [700, 85] on icon "button" at bounding box center [711, 80] width 23 height 23
click at [315, 125] on icon "button" at bounding box center [309, 130] width 16 height 16
click at [291, 172] on icon "button" at bounding box center [288, 169] width 12 height 12
click at [346, 211] on icon "button" at bounding box center [352, 208] width 16 height 16
click at [352, 241] on icon "button" at bounding box center [359, 247] width 16 height 16
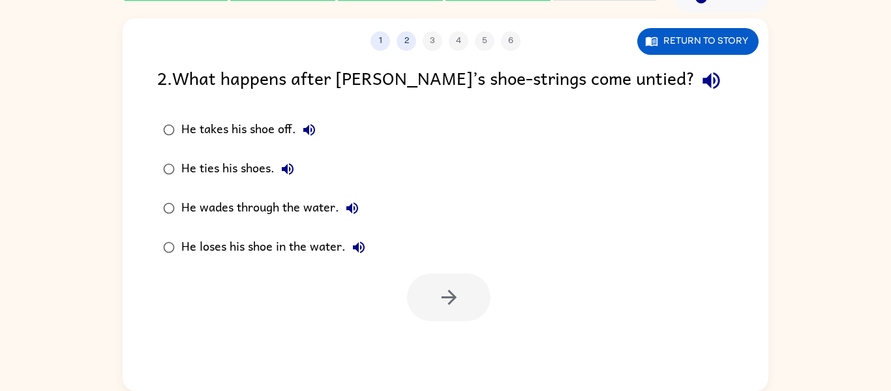
click at [242, 172] on div "He ties his shoes." at bounding box center [240, 169] width 119 height 26
click at [449, 300] on icon "button" at bounding box center [449, 297] width 23 height 23
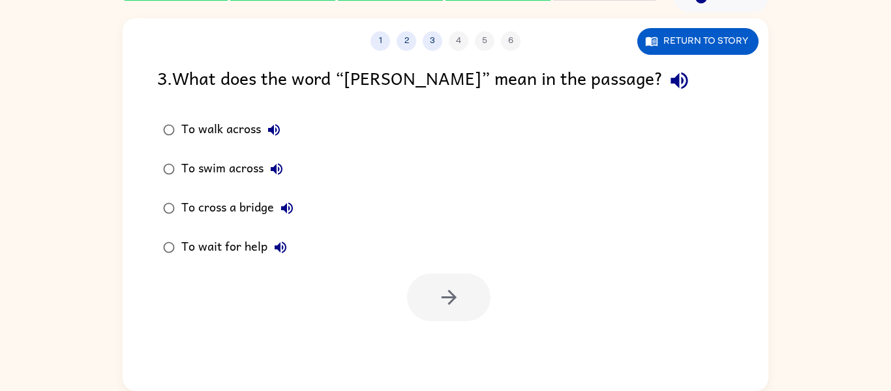
click at [663, 81] on button "button" at bounding box center [679, 80] width 33 height 33
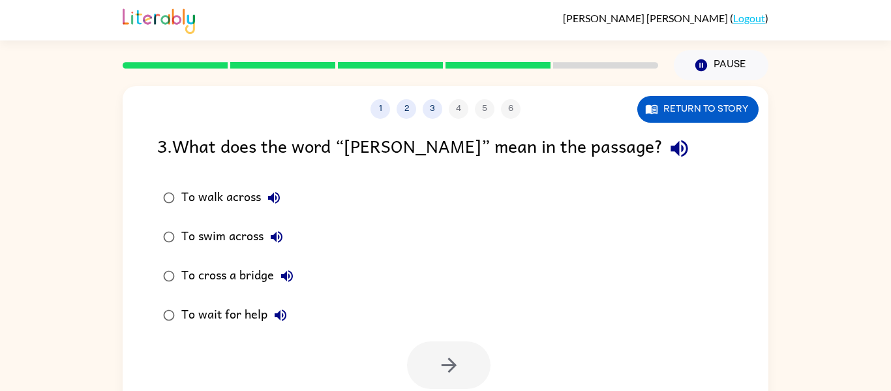
scroll to position [68, 0]
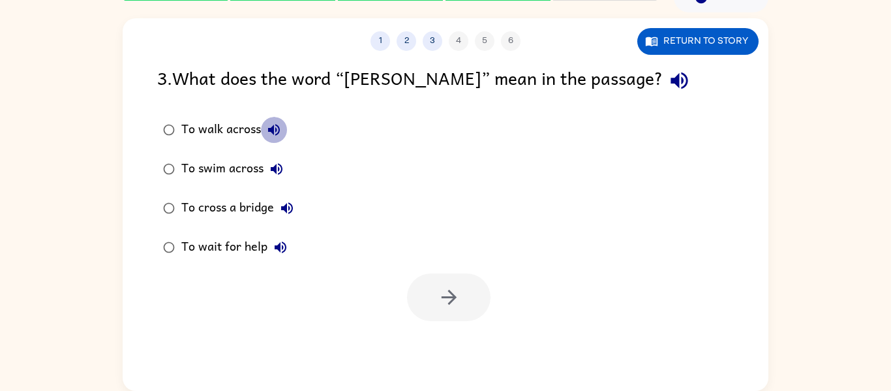
click at [275, 123] on icon "button" at bounding box center [274, 130] width 16 height 16
click at [268, 187] on label "To swim across" at bounding box center [228, 168] width 157 height 39
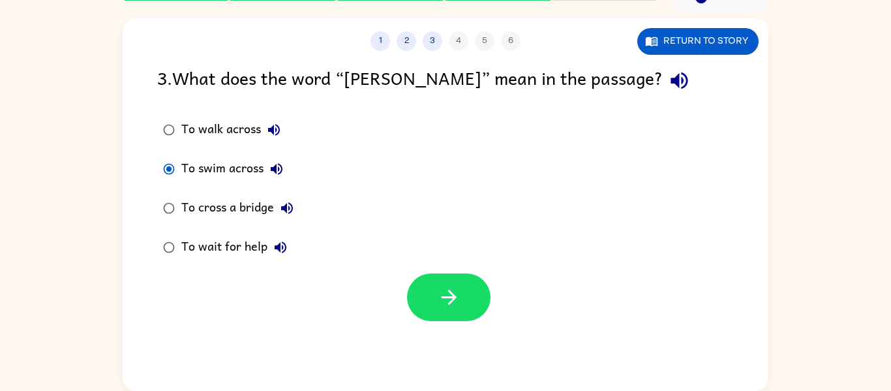
click at [273, 181] on button "To swim across" at bounding box center [276, 169] width 26 height 26
click at [276, 179] on button "To swim across" at bounding box center [276, 169] width 26 height 26
click at [284, 207] on icon "button" at bounding box center [287, 208] width 12 height 12
click at [290, 237] on div "To wait for help" at bounding box center [237, 247] width 112 height 26
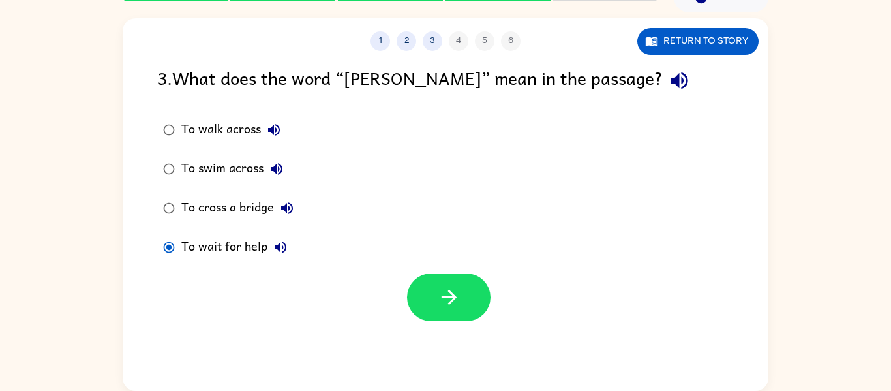
click at [283, 243] on icon "button" at bounding box center [281, 247] width 12 height 12
click at [267, 134] on icon "button" at bounding box center [274, 130] width 16 height 16
click at [278, 161] on icon "button" at bounding box center [277, 169] width 16 height 16
click at [273, 164] on icon "button" at bounding box center [277, 169] width 16 height 16
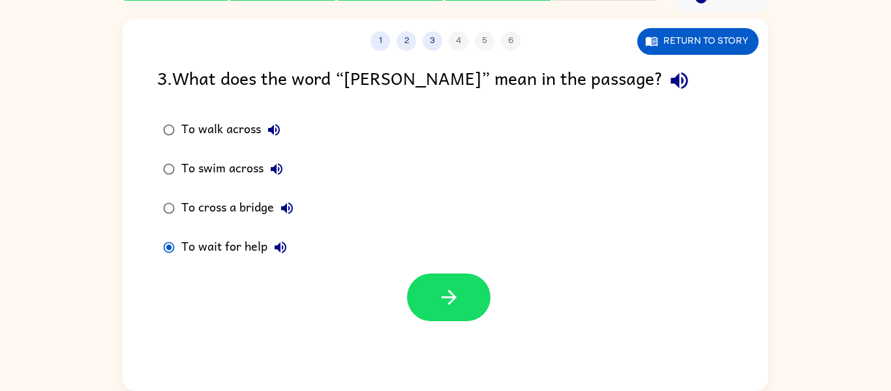
click at [290, 201] on icon "button" at bounding box center [287, 208] width 16 height 16
click at [269, 168] on icon "button" at bounding box center [277, 169] width 16 height 16
click at [240, 158] on div "To swim across" at bounding box center [235, 169] width 108 height 26
click at [459, 279] on button "button" at bounding box center [448, 297] width 83 height 48
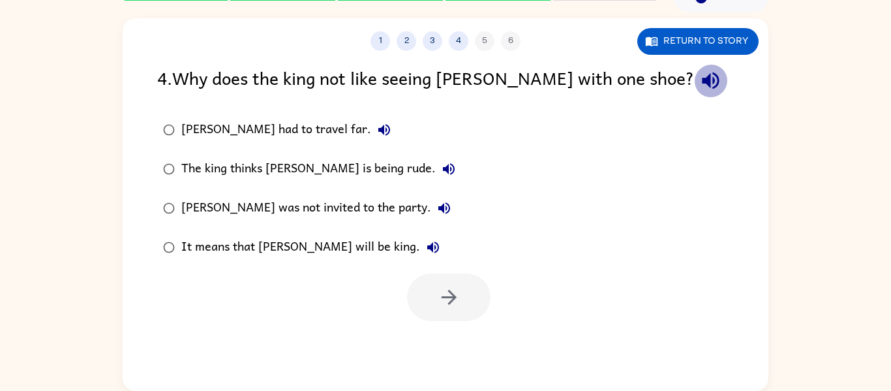
click at [699, 85] on icon "button" at bounding box center [710, 80] width 23 height 23
click at [371, 118] on button "[PERSON_NAME] had to travel far." at bounding box center [384, 130] width 26 height 26
click at [441, 173] on icon "button" at bounding box center [449, 169] width 16 height 16
click at [438, 205] on icon "button" at bounding box center [444, 208] width 12 height 12
click at [420, 234] on button "It means that [PERSON_NAME] will be king." at bounding box center [433, 247] width 26 height 26
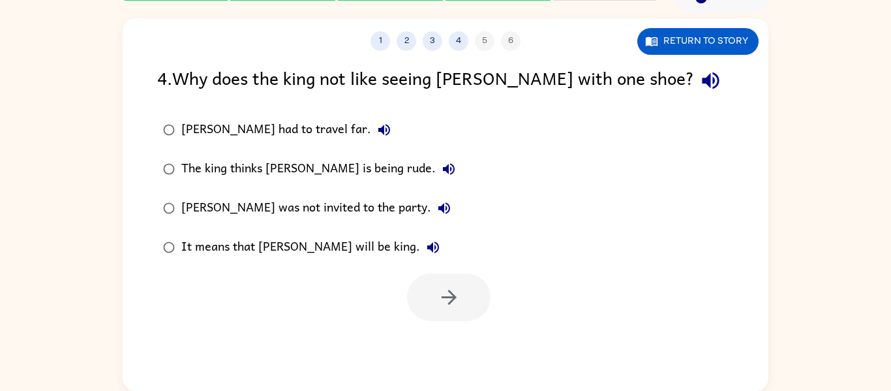
click at [441, 176] on icon "button" at bounding box center [449, 169] width 16 height 16
click at [359, 168] on div "The king thinks [PERSON_NAME] is being rude." at bounding box center [321, 169] width 280 height 26
click at [436, 280] on button "button" at bounding box center [448, 297] width 83 height 48
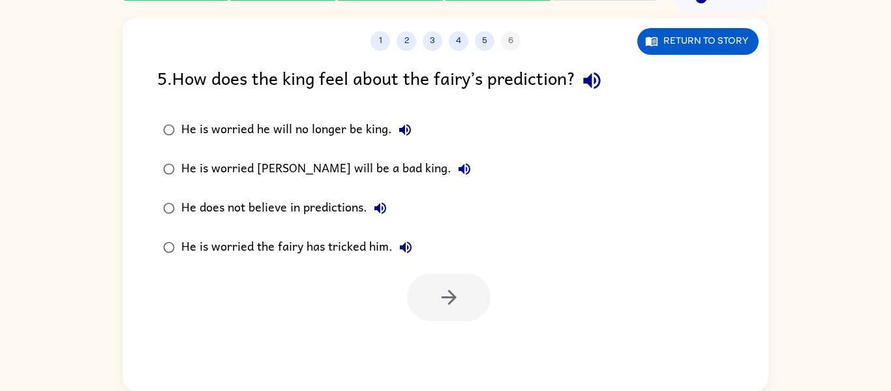
click at [398, 147] on label "He is worried he will no longer be king." at bounding box center [317, 129] width 334 height 39
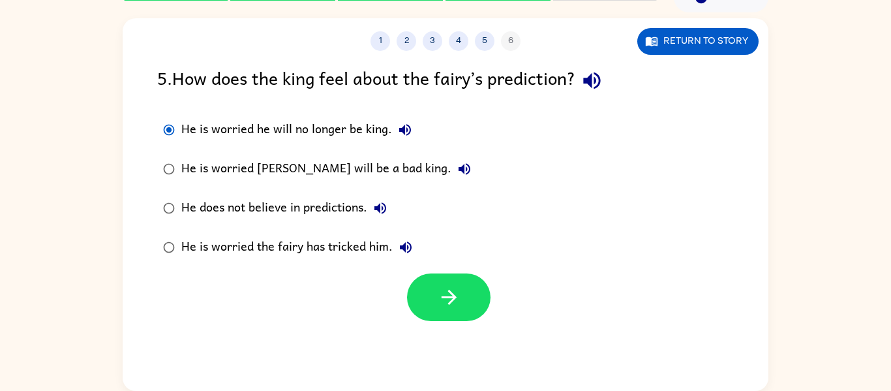
click at [402, 136] on icon "button" at bounding box center [405, 130] width 16 height 16
click at [456, 162] on icon "button" at bounding box center [464, 169] width 16 height 16
click at [380, 203] on icon "button" at bounding box center [380, 208] width 12 height 12
click at [404, 239] on icon "button" at bounding box center [406, 247] width 16 height 16
click at [384, 173] on div "He is worried [PERSON_NAME] will be a bad king." at bounding box center [329, 169] width 296 height 26
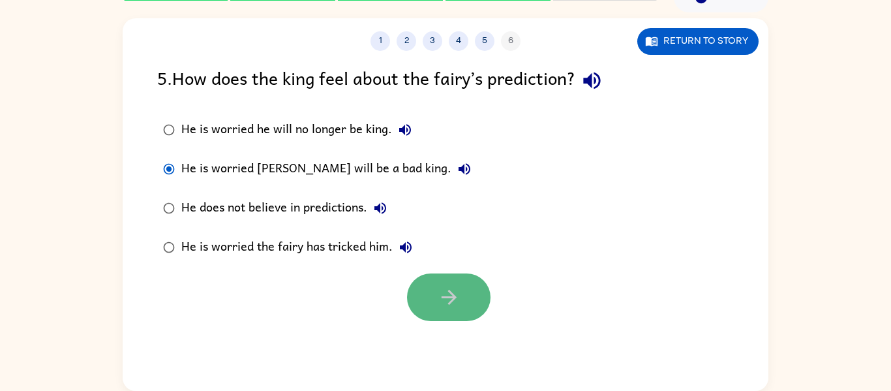
click at [473, 312] on button "button" at bounding box center [448, 297] width 83 height 48
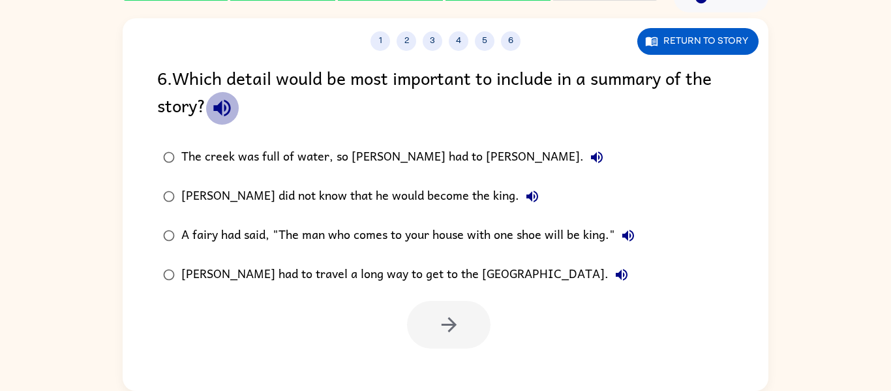
click at [210, 108] on button "button" at bounding box center [221, 107] width 33 height 33
click at [464, 138] on label "The creek was full of water, so [PERSON_NAME] had to [PERSON_NAME]." at bounding box center [399, 157] width 498 height 39
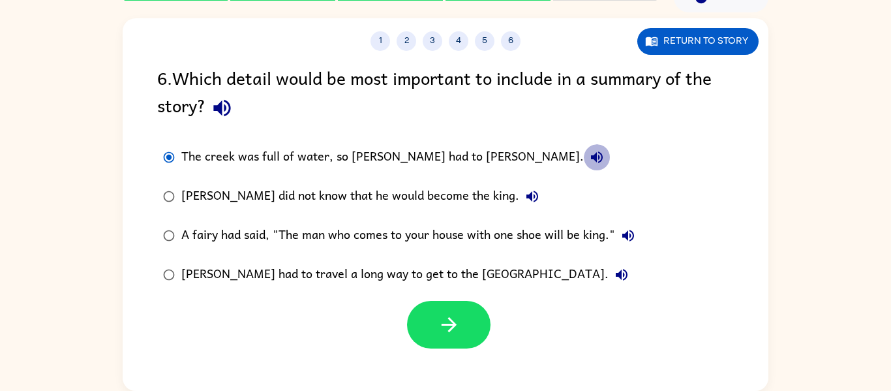
click at [589, 159] on icon "button" at bounding box center [597, 157] width 16 height 16
click at [526, 194] on icon "button" at bounding box center [532, 196] width 12 height 12
click at [641, 243] on div "A fairy had said, "The man who comes to your house with one shoe will be king."" at bounding box center [411, 235] width 460 height 26
click at [646, 247] on label "A fairy had said, "The man who comes to your house with one shoe will be king."" at bounding box center [399, 235] width 498 height 39
click at [633, 241] on icon "button" at bounding box center [628, 236] width 16 height 16
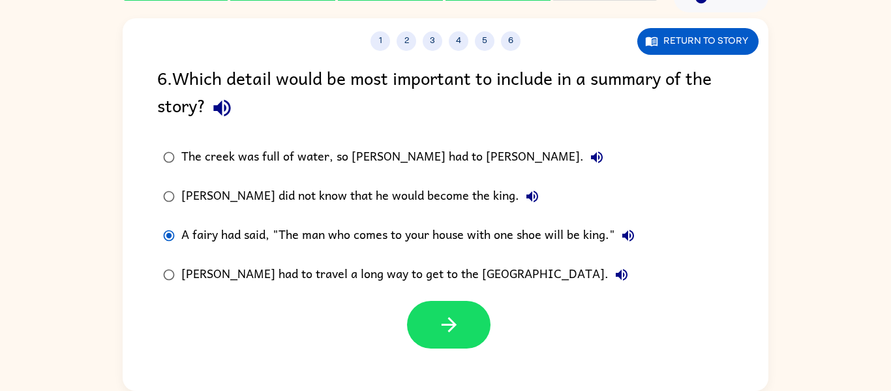
click at [634, 239] on icon "button" at bounding box center [628, 236] width 16 height 16
click at [618, 233] on button "A fairy had said, "The man who comes to your house with one shoe will be king."" at bounding box center [628, 235] width 26 height 26
click at [616, 271] on icon "button" at bounding box center [622, 275] width 12 height 12
click at [614, 270] on icon "button" at bounding box center [622, 275] width 16 height 16
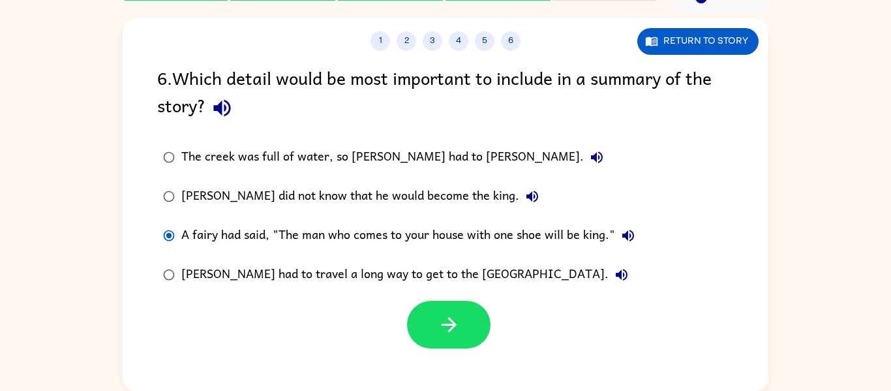
click at [420, 277] on div "[PERSON_NAME] had to travel a long way to get to the [GEOGRAPHIC_DATA]." at bounding box center [407, 274] width 453 height 26
click at [457, 323] on icon "button" at bounding box center [449, 324] width 23 height 23
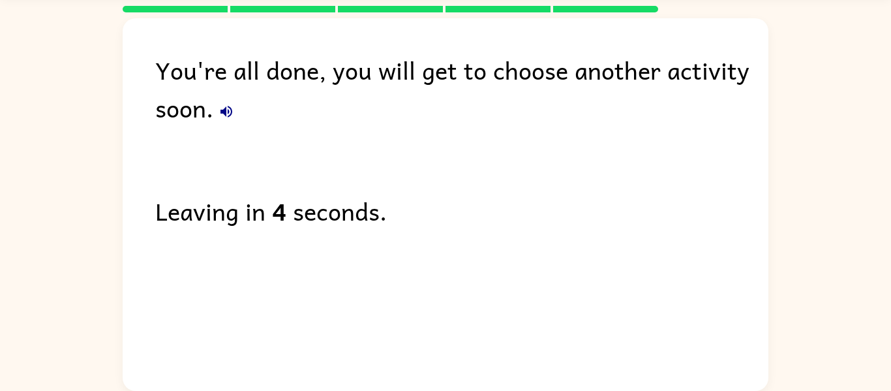
scroll to position [0, 0]
